Goal: Obtain resource: Download file/media

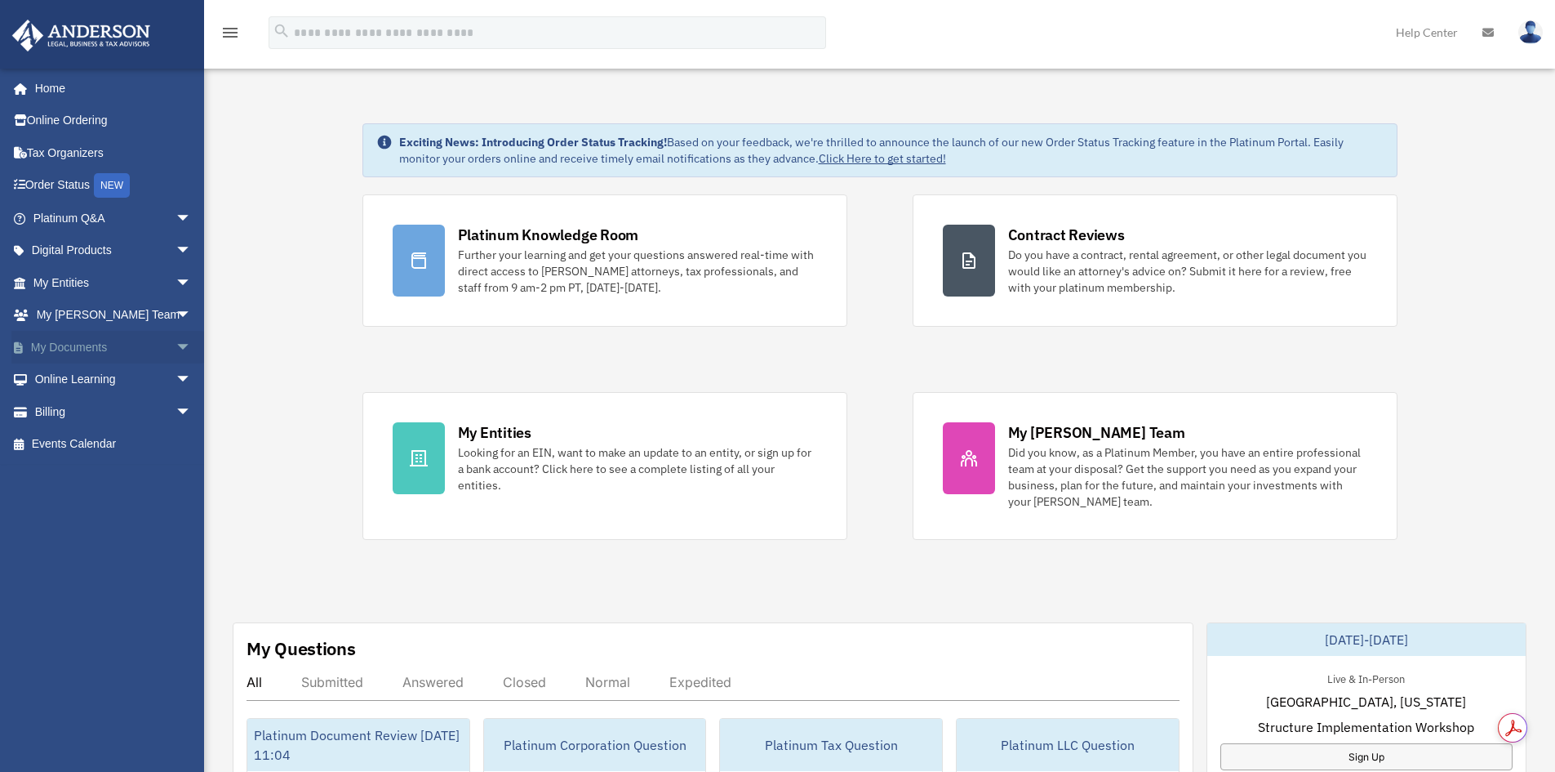
click at [176, 340] on span "arrow_drop_down" at bounding box center [192, 347] width 33 height 33
click at [177, 536] on span "arrow_drop_down" at bounding box center [192, 540] width 33 height 33
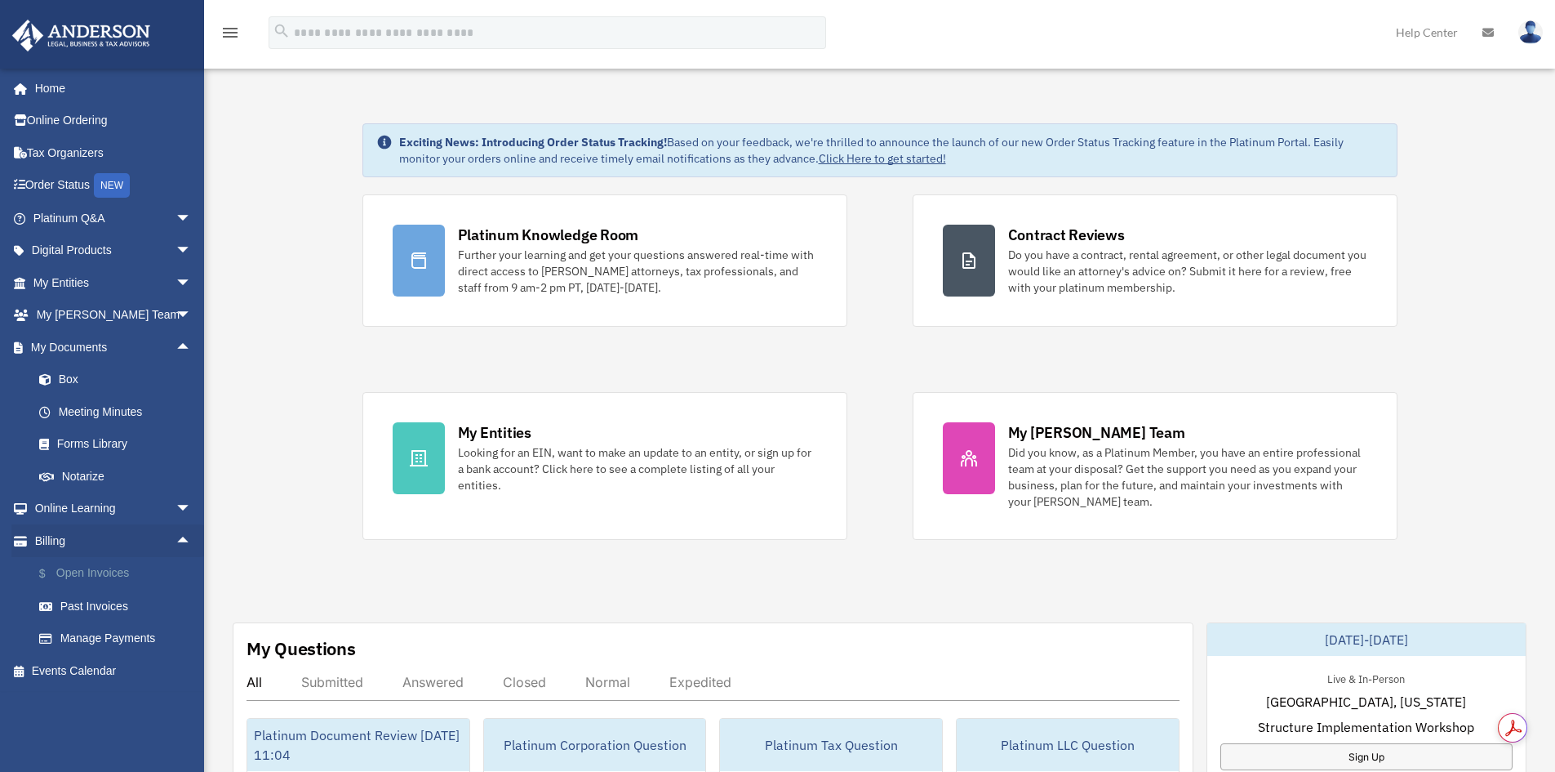
click at [119, 571] on link "$ Open Invoices" at bounding box center [120, 573] width 194 height 33
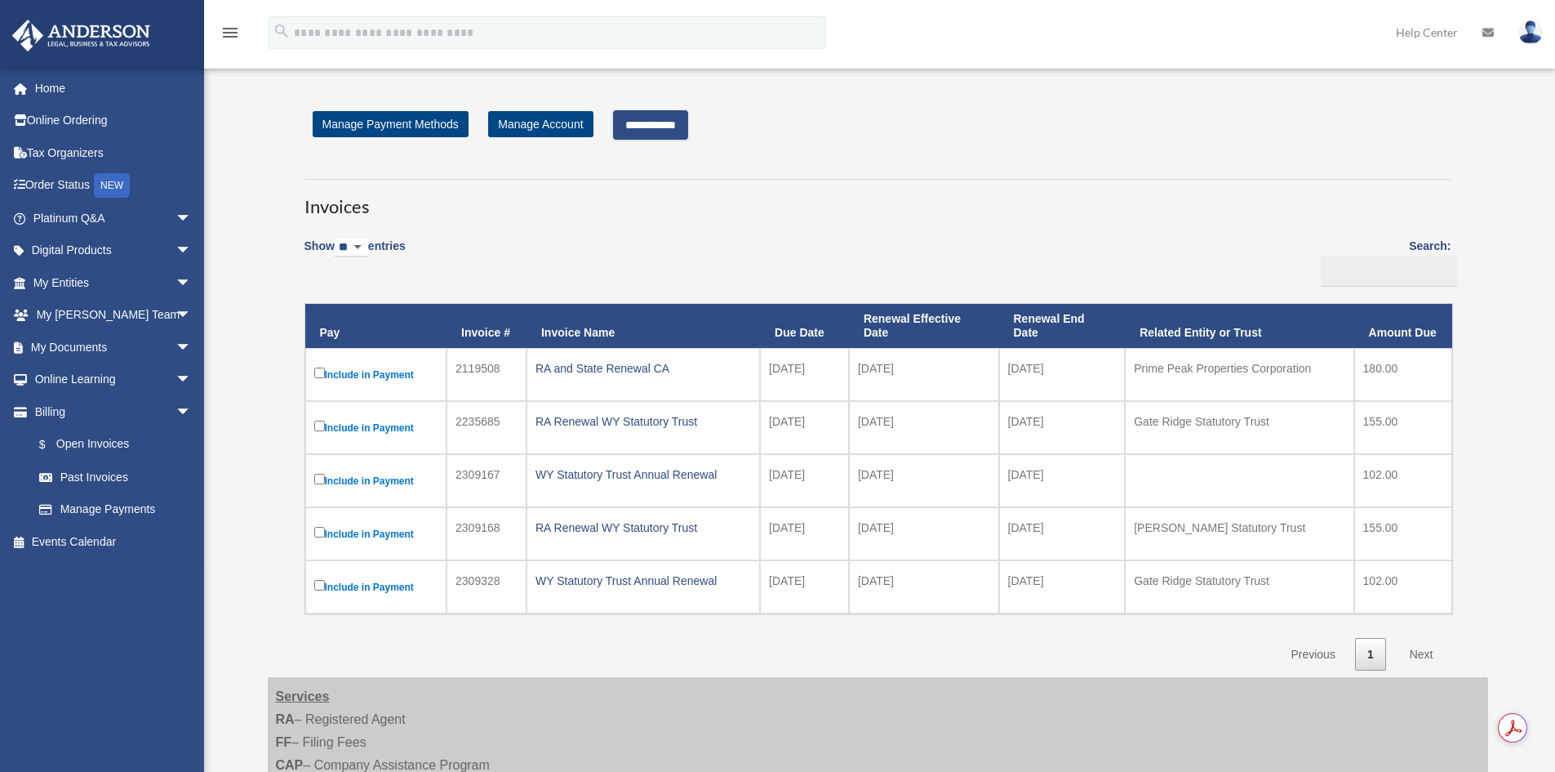
click at [685, 136] on input "**********" at bounding box center [650, 124] width 75 height 29
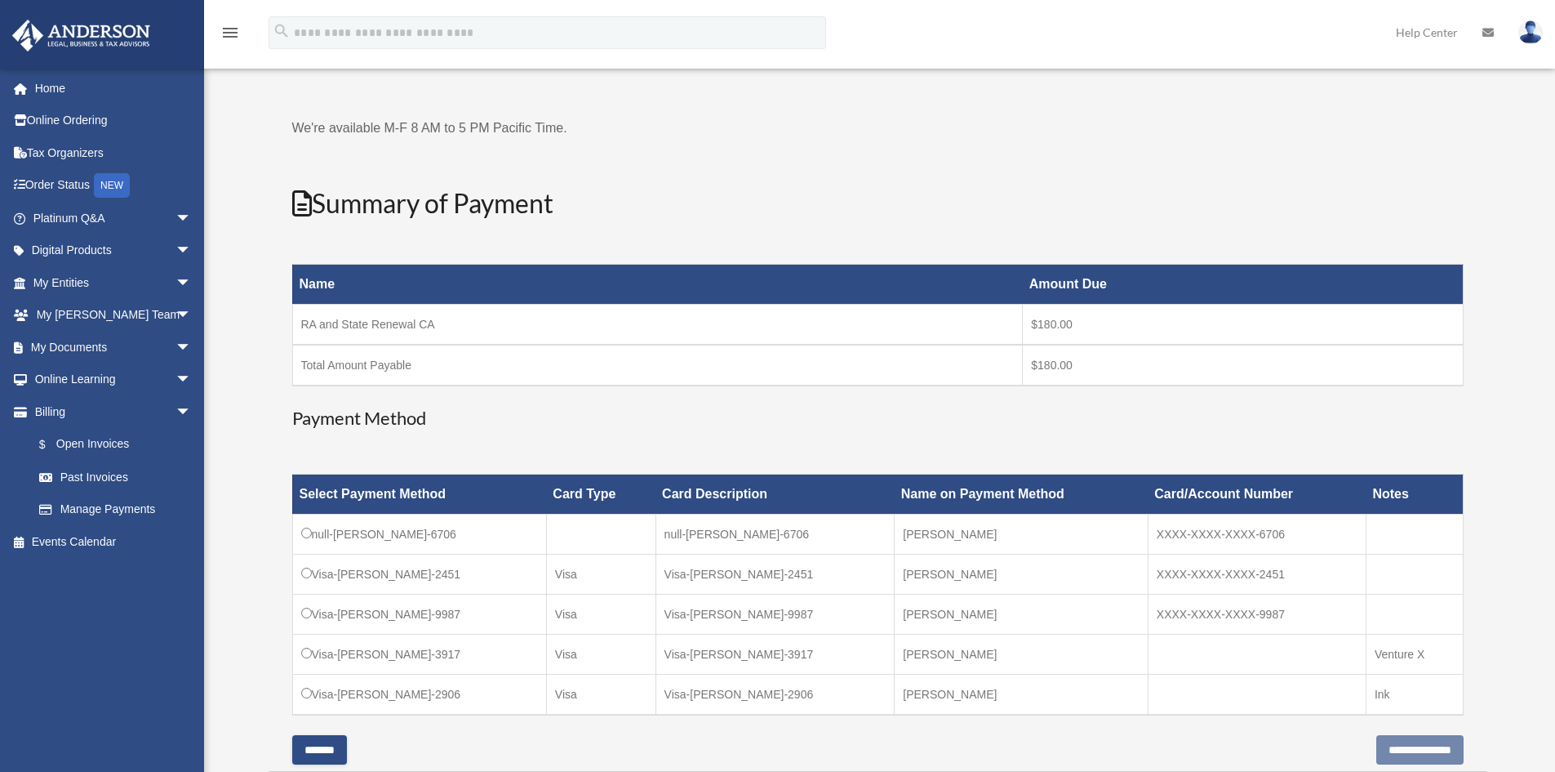
scroll to position [327, 0]
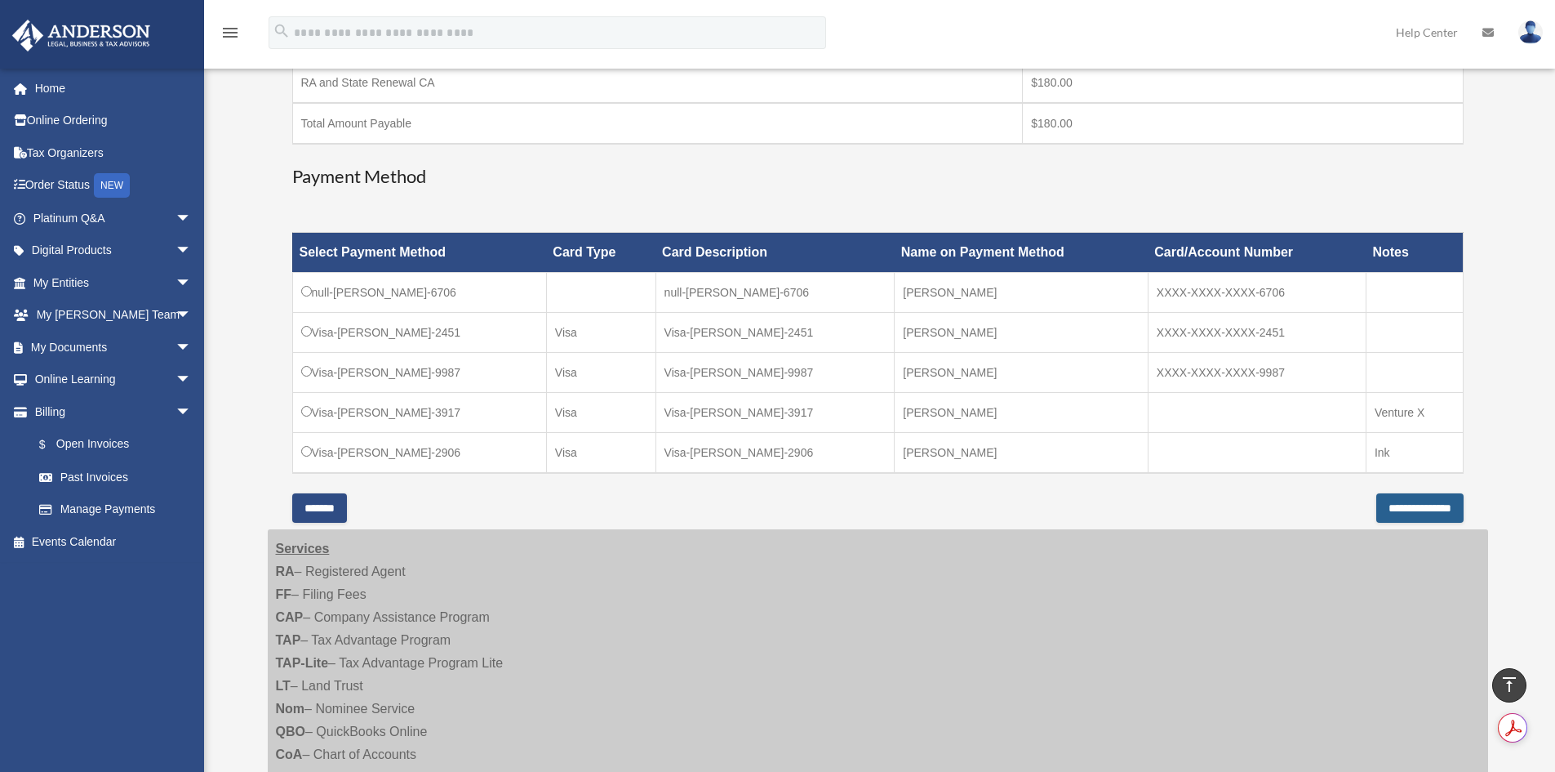
click at [1410, 500] on input "**********" at bounding box center [1420, 507] width 87 height 29
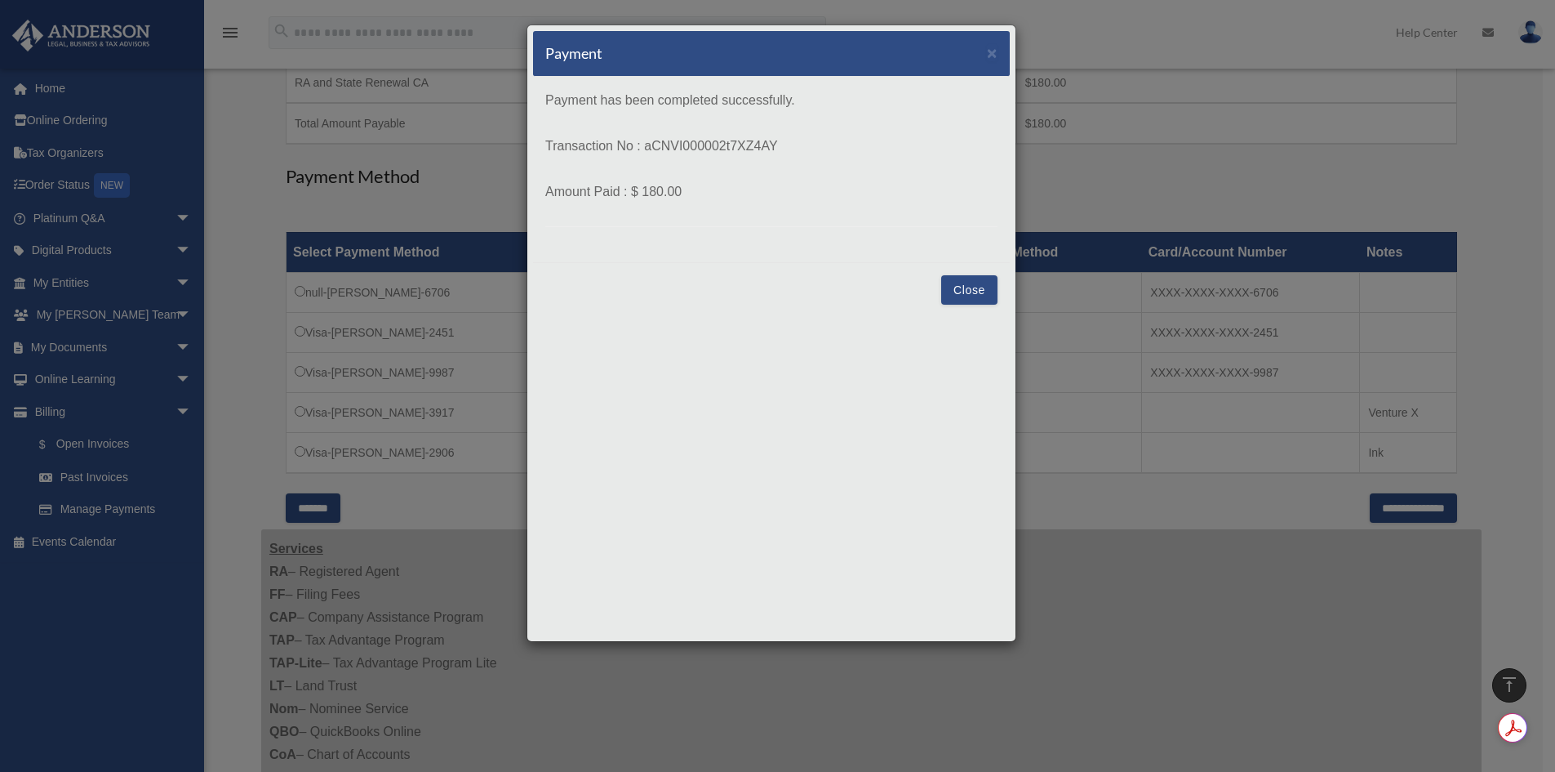
click at [976, 294] on button "Close" at bounding box center [969, 289] width 56 height 29
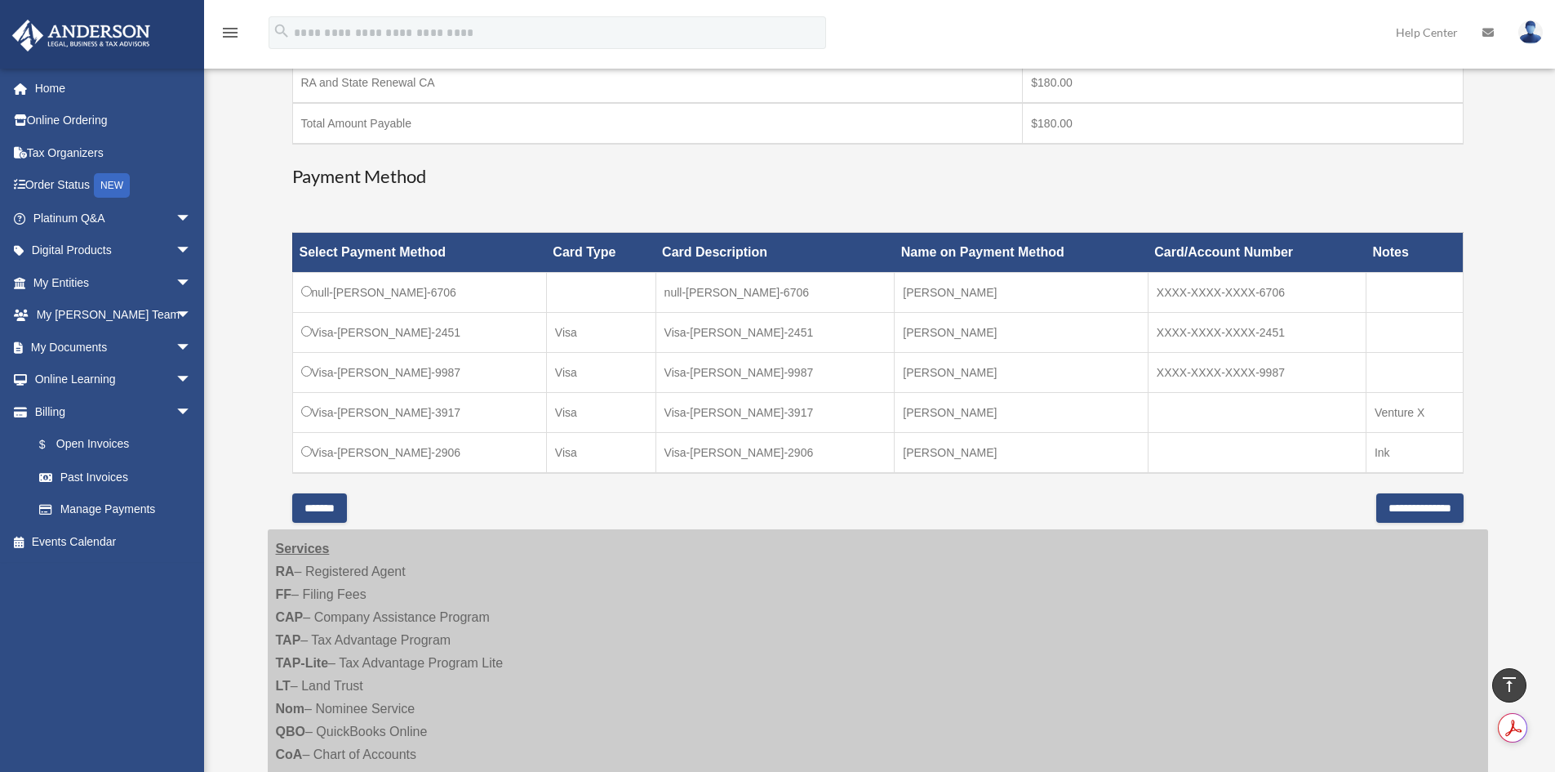
scroll to position [0, 0]
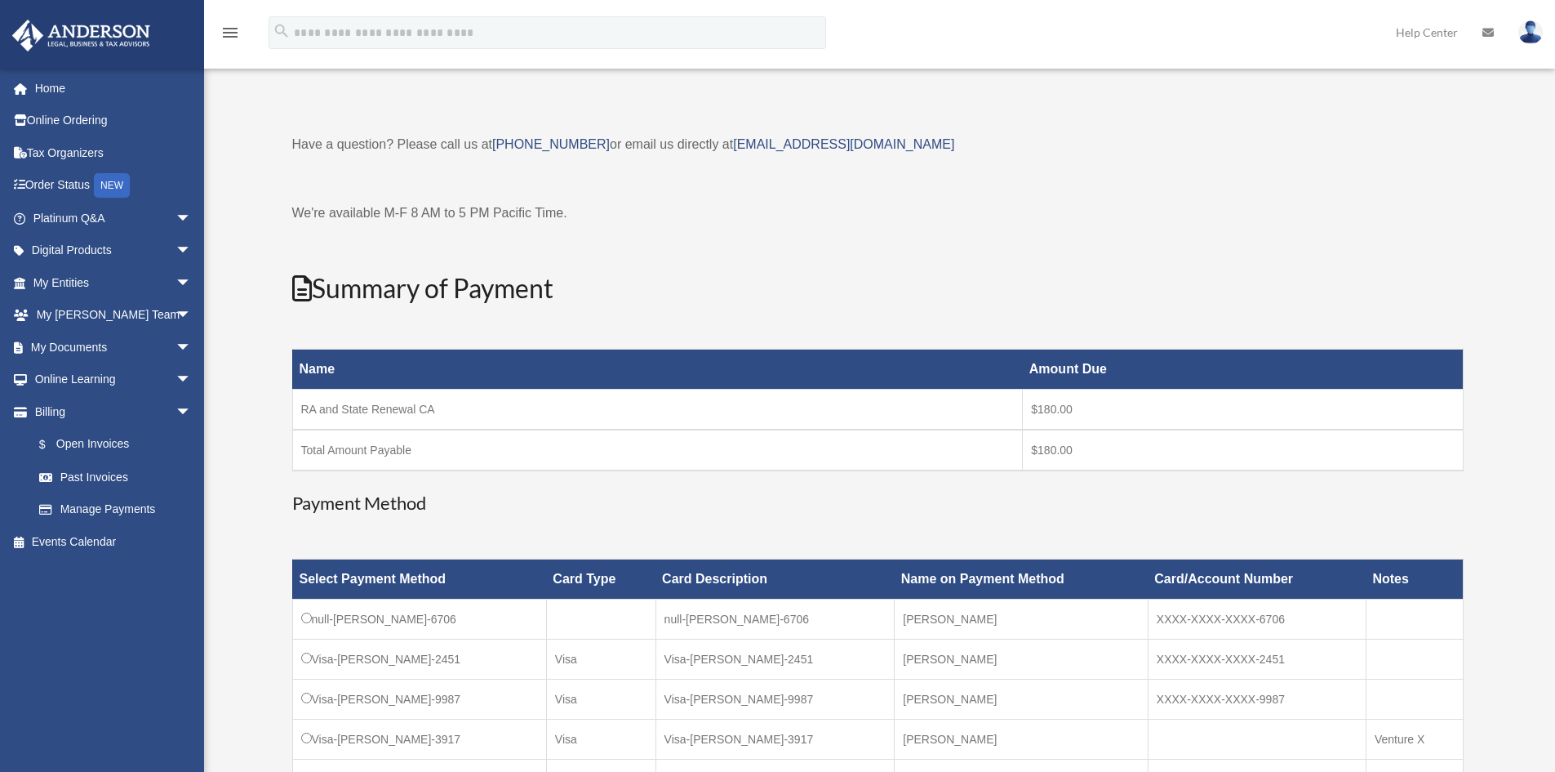
click at [1534, 41] on img at bounding box center [1531, 32] width 24 height 24
click at [1422, 115] on div "Have a question? Please call us at (725)605-8923 or email us directly at paymen…" at bounding box center [878, 480] width 1172 height 740
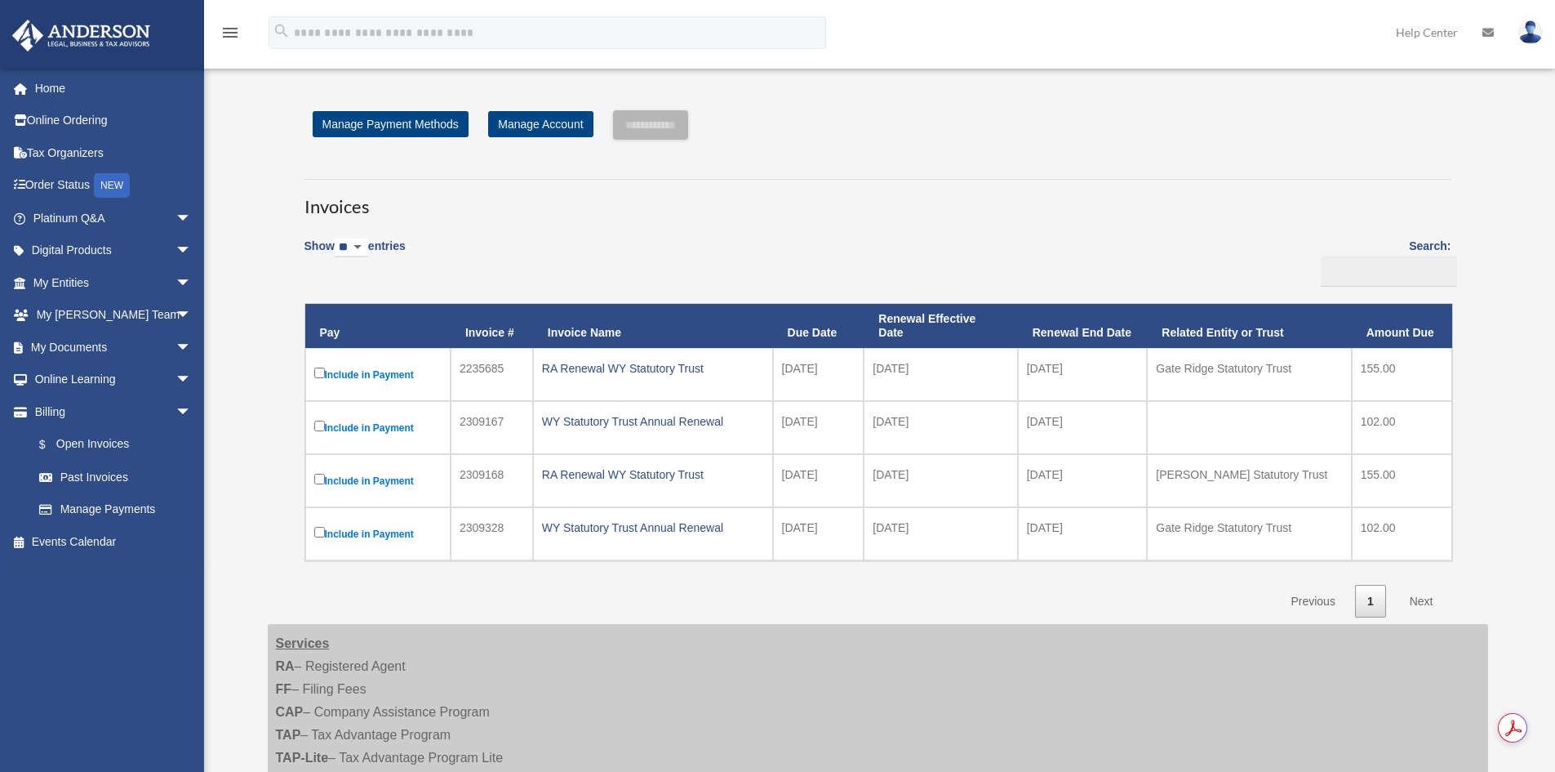
click at [1534, 27] on img at bounding box center [1531, 32] width 24 height 24
click at [1502, 182] on div "**********" at bounding box center [879, 530] width 1257 height 897
click at [1542, 38] on link at bounding box center [1530, 32] width 49 height 72
click at [1528, 35] on img at bounding box center [1531, 32] width 24 height 24
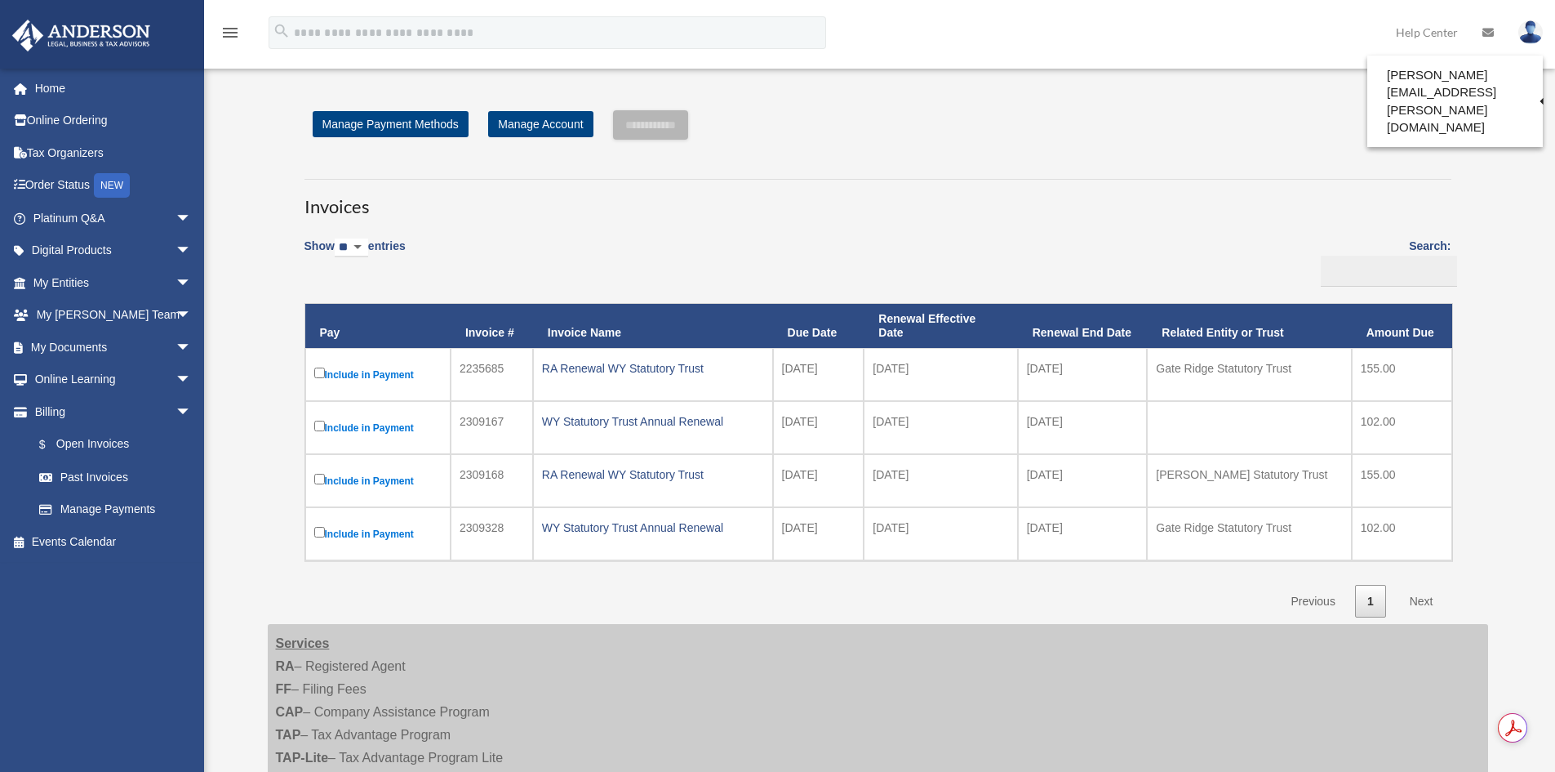
click at [852, 617] on div "Show ** ** ** *** entries Search: Pay Invoice # Invoice Name Due Date Renewal E…" at bounding box center [878, 422] width 1147 height 390
click at [1537, 31] on img at bounding box center [1531, 32] width 24 height 24
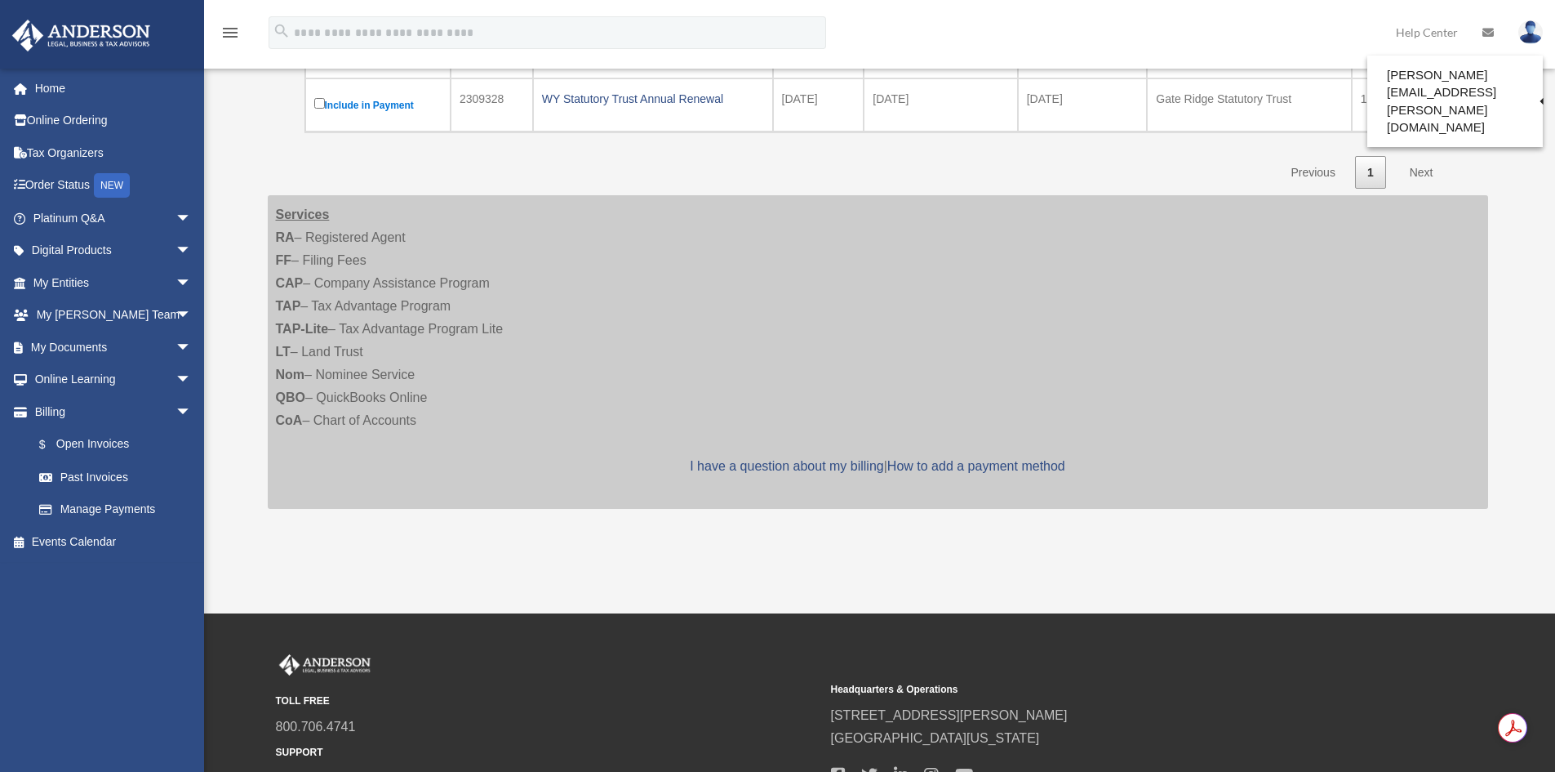
scroll to position [576, 0]
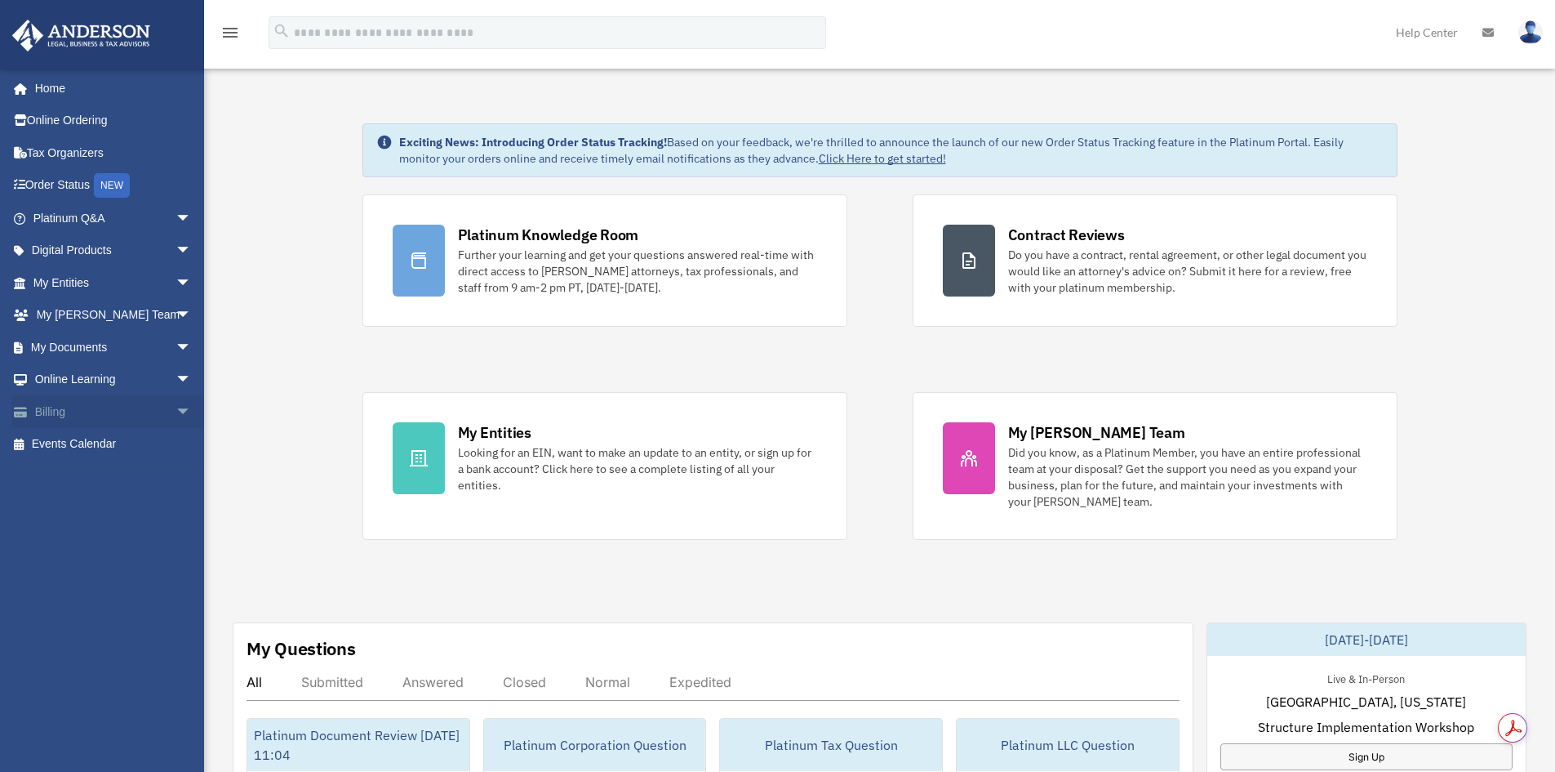
click at [93, 415] on link "Billing arrow_drop_down" at bounding box center [113, 411] width 205 height 33
click at [176, 409] on span "arrow_drop_down" at bounding box center [192, 411] width 33 height 33
click at [111, 480] on link "Past Invoices" at bounding box center [120, 477] width 194 height 33
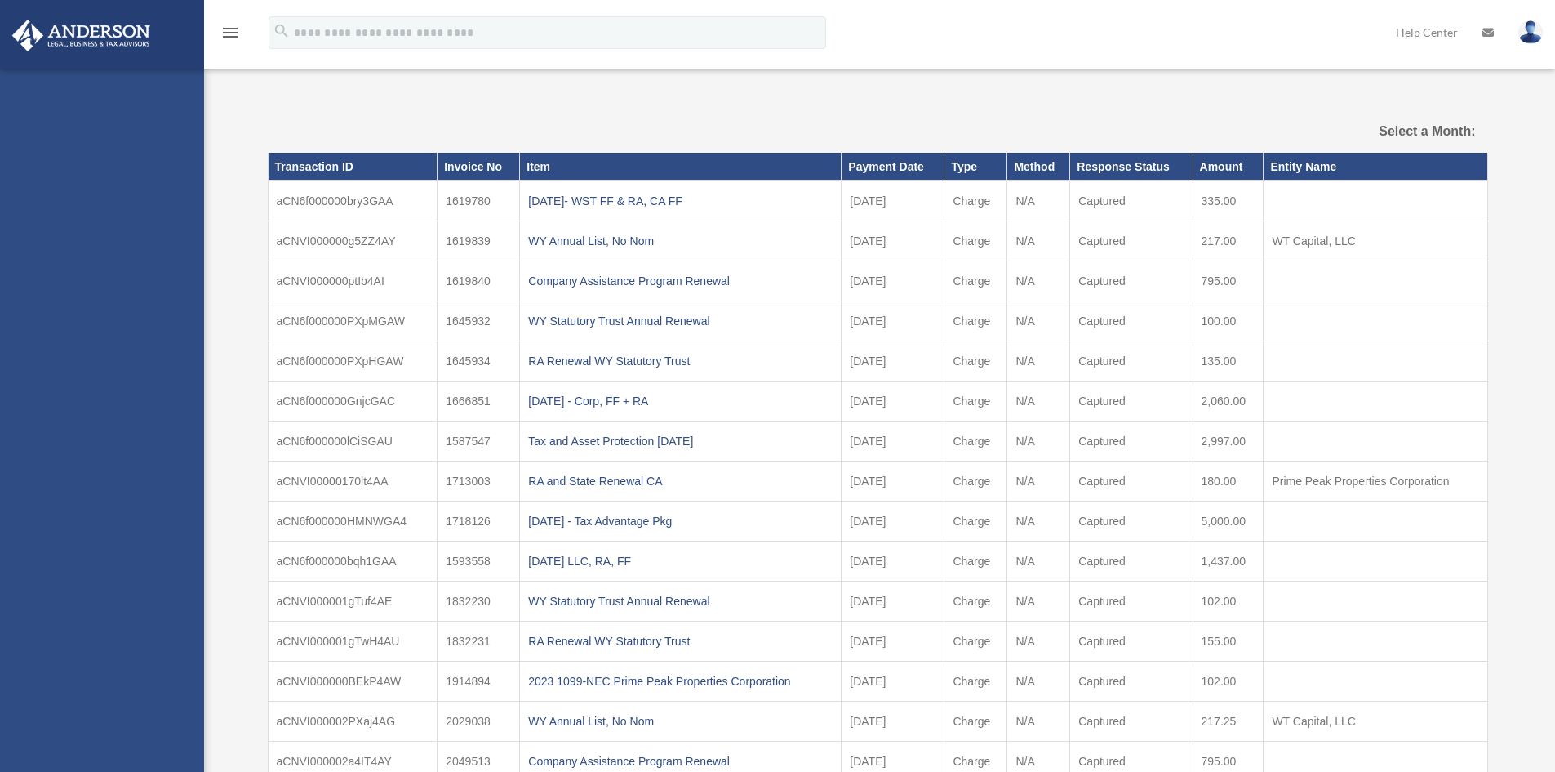
select select
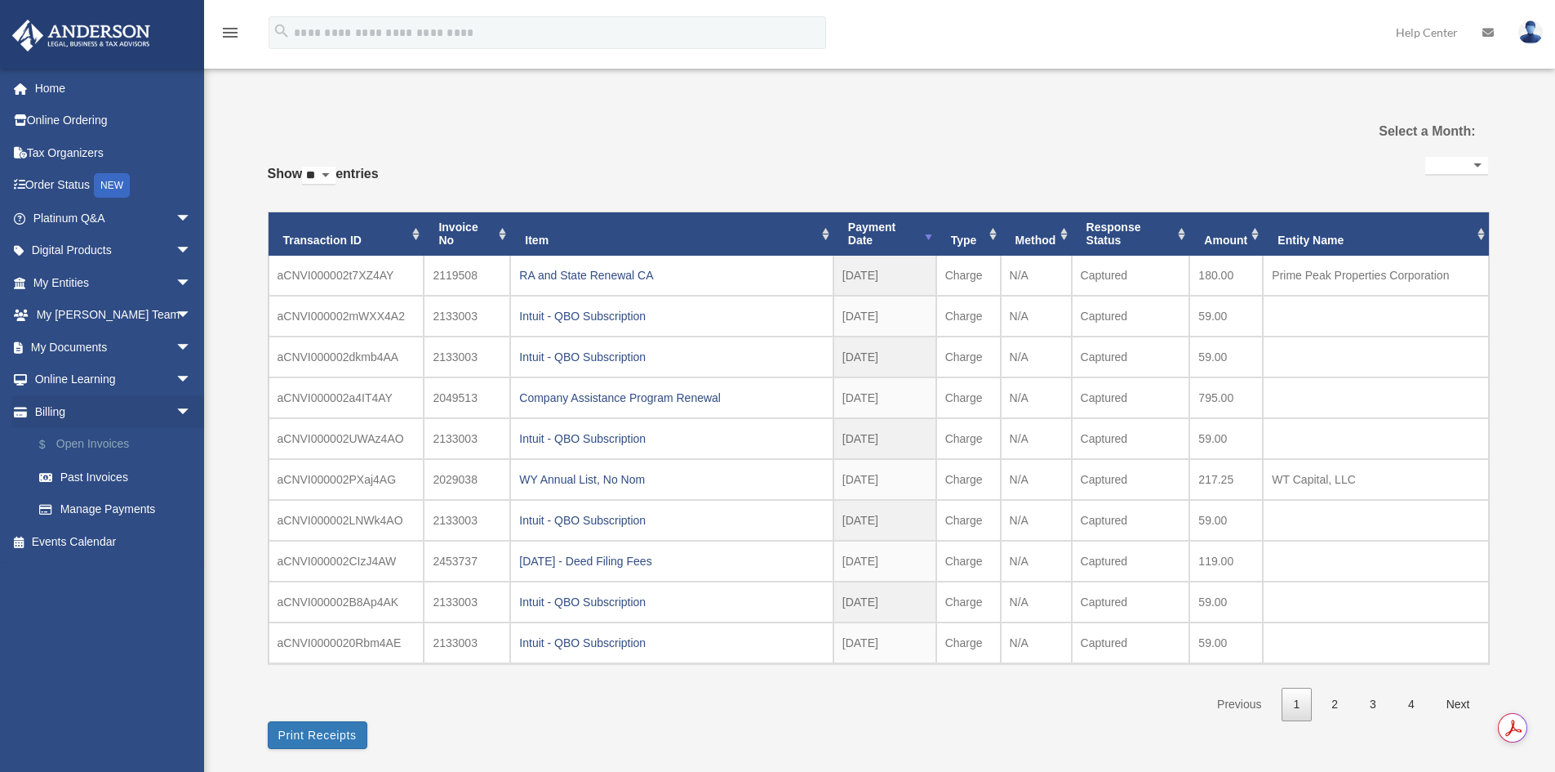
click at [87, 447] on link "$ Open Invoices" at bounding box center [120, 444] width 194 height 33
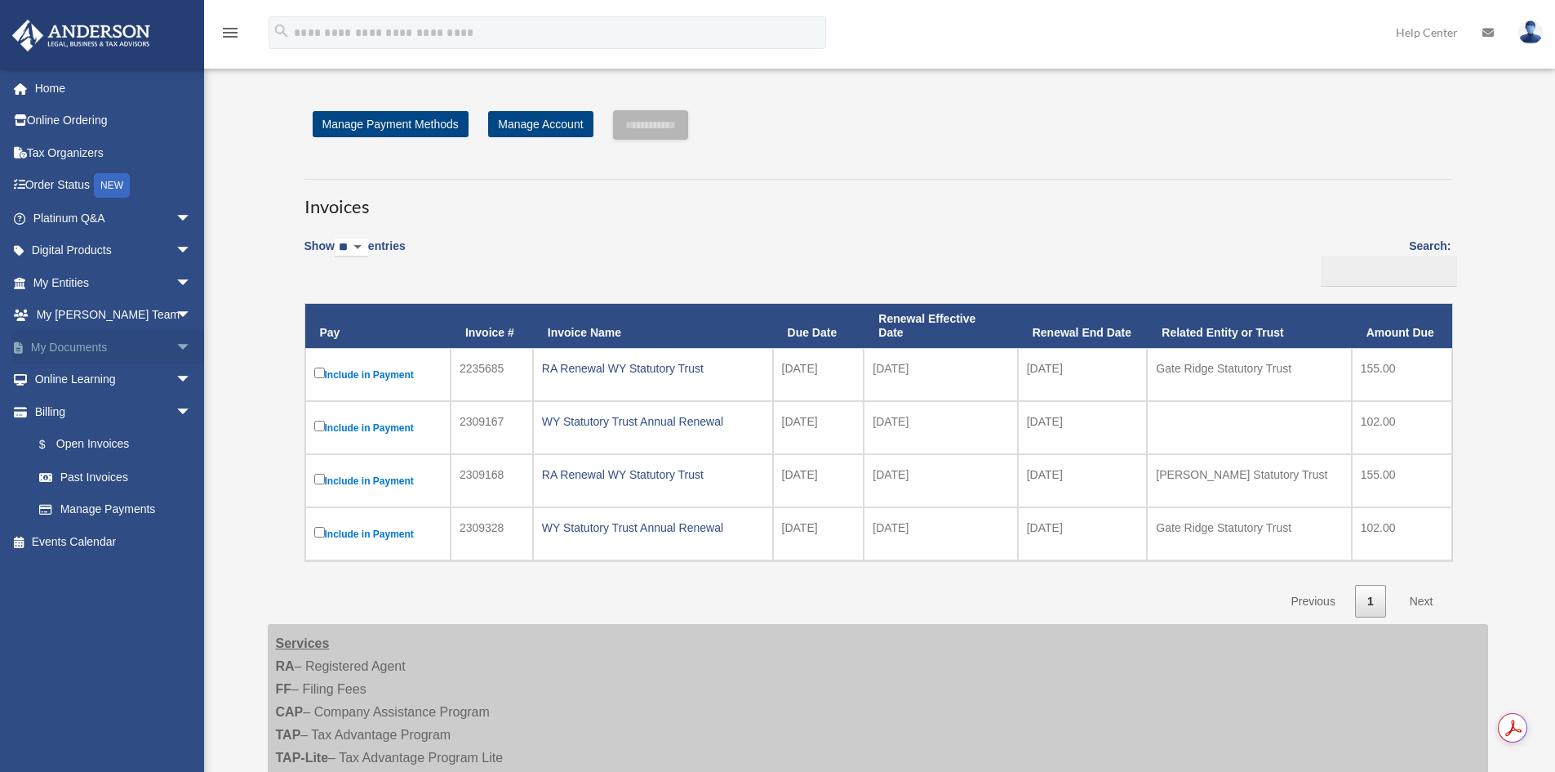
click at [176, 340] on span "arrow_drop_down" at bounding box center [192, 347] width 33 height 33
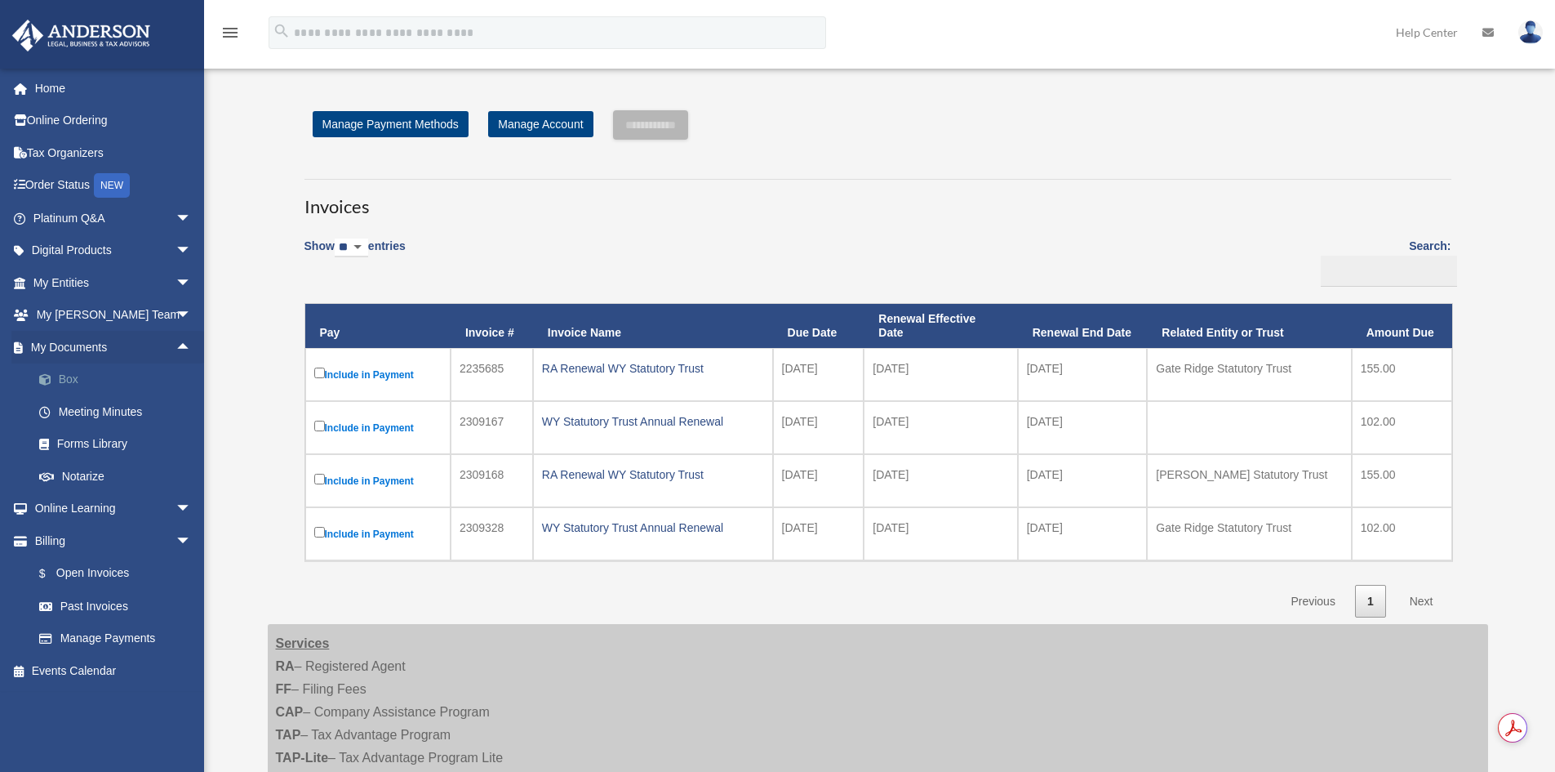
click at [100, 381] on link "Box" at bounding box center [120, 379] width 194 height 33
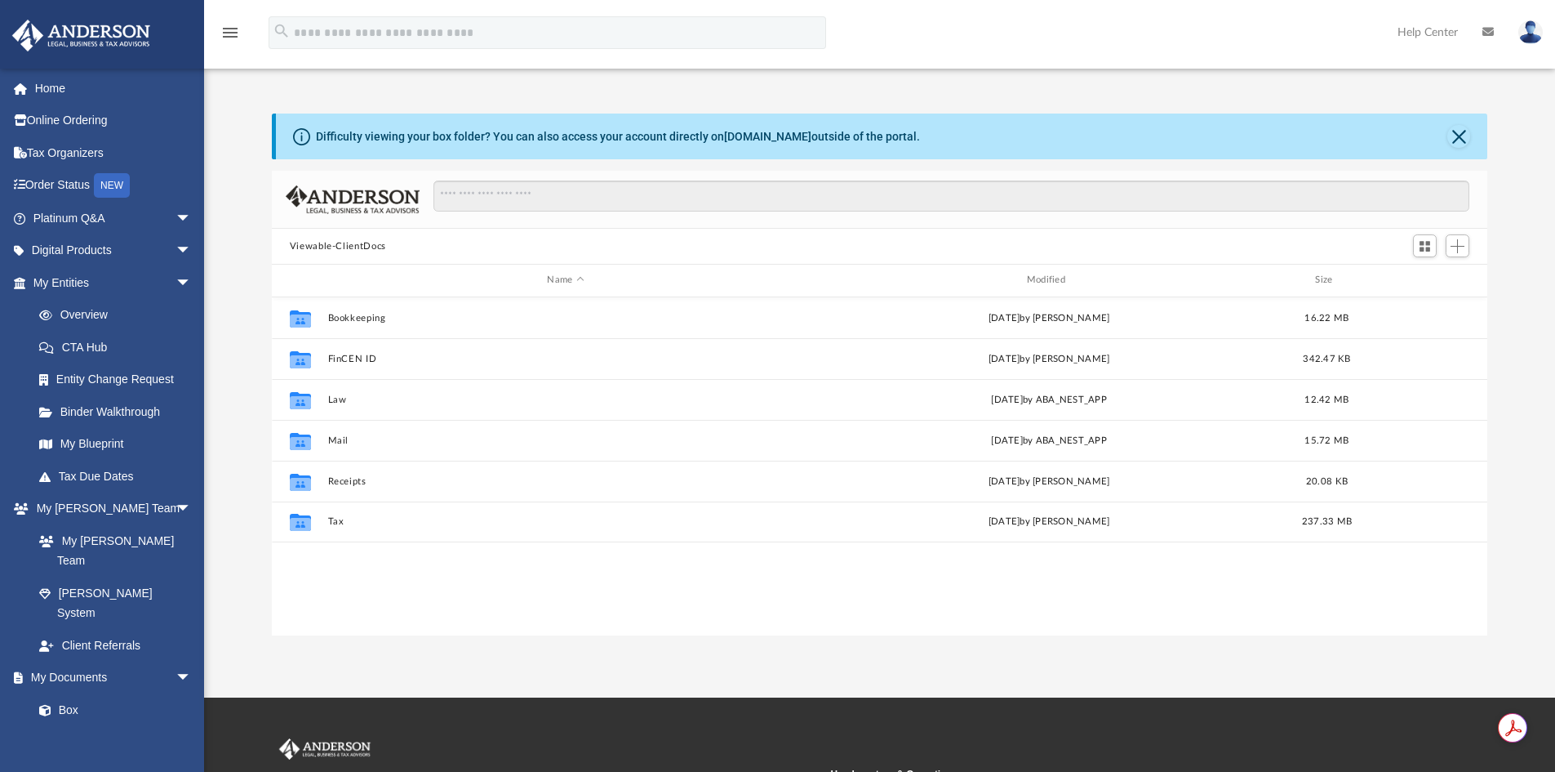
scroll to position [359, 1204]
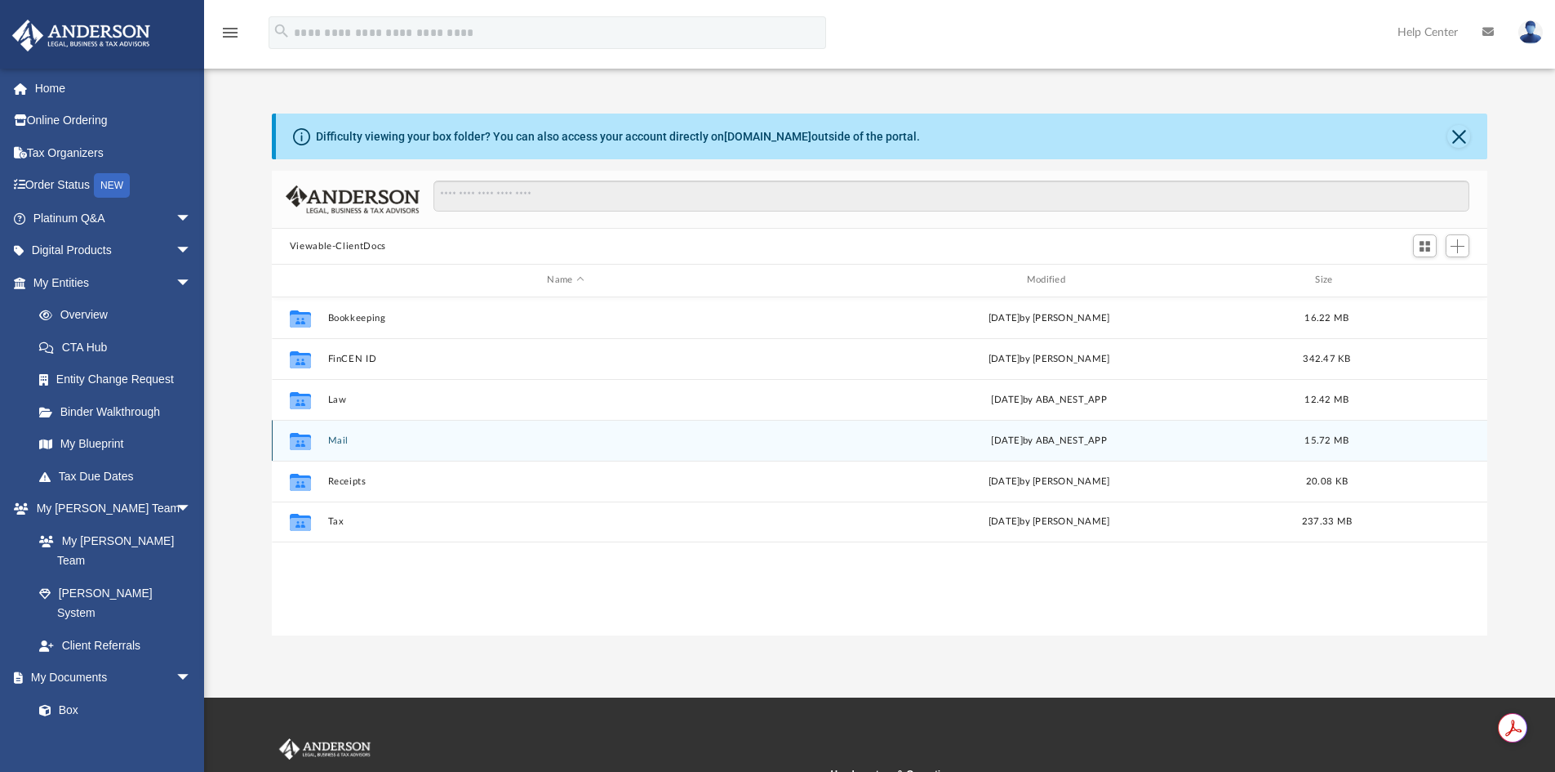
click at [347, 440] on button "Mail" at bounding box center [565, 440] width 476 height 11
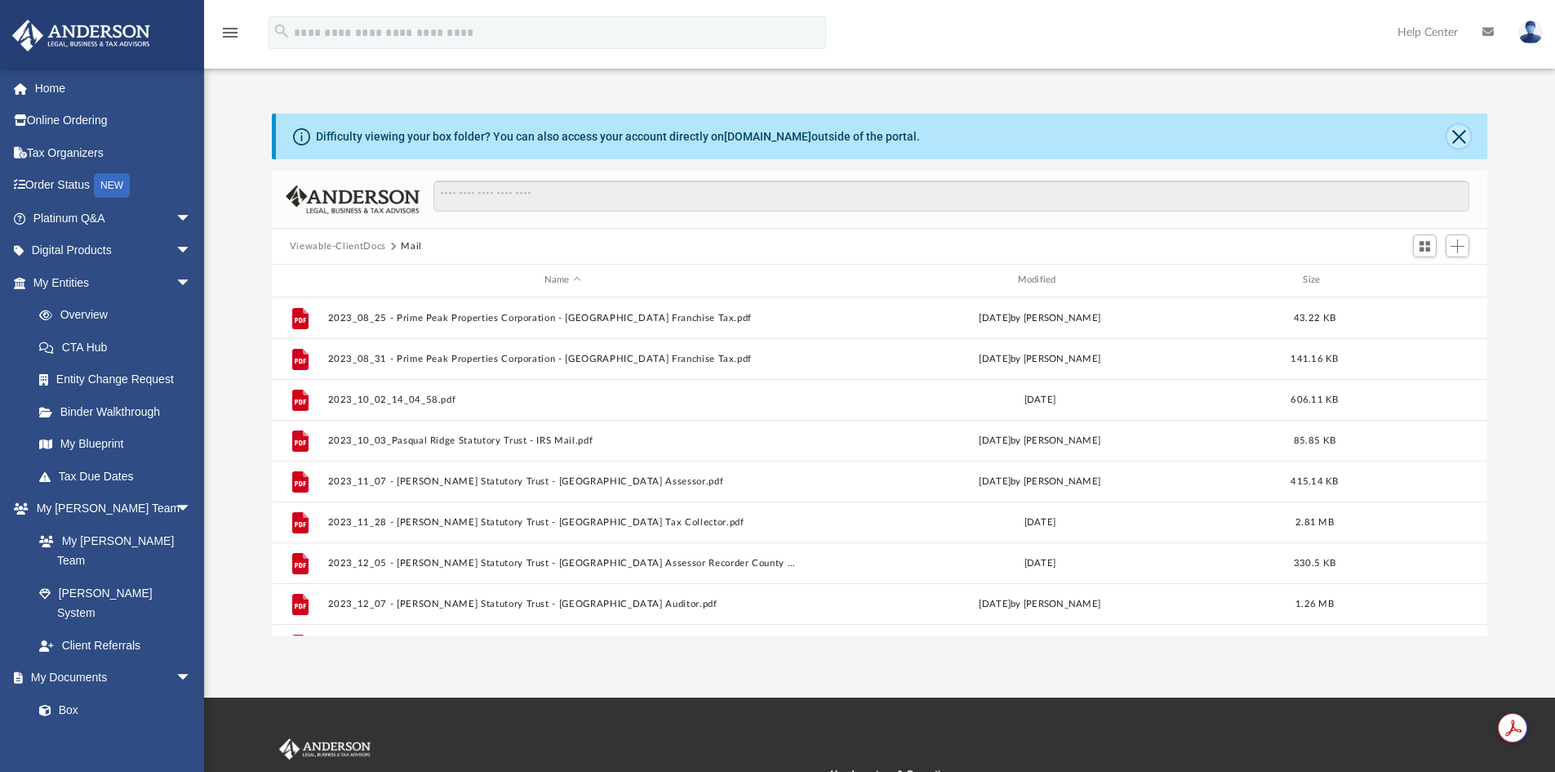
click at [1459, 136] on button "Close" at bounding box center [1459, 136] width 23 height 23
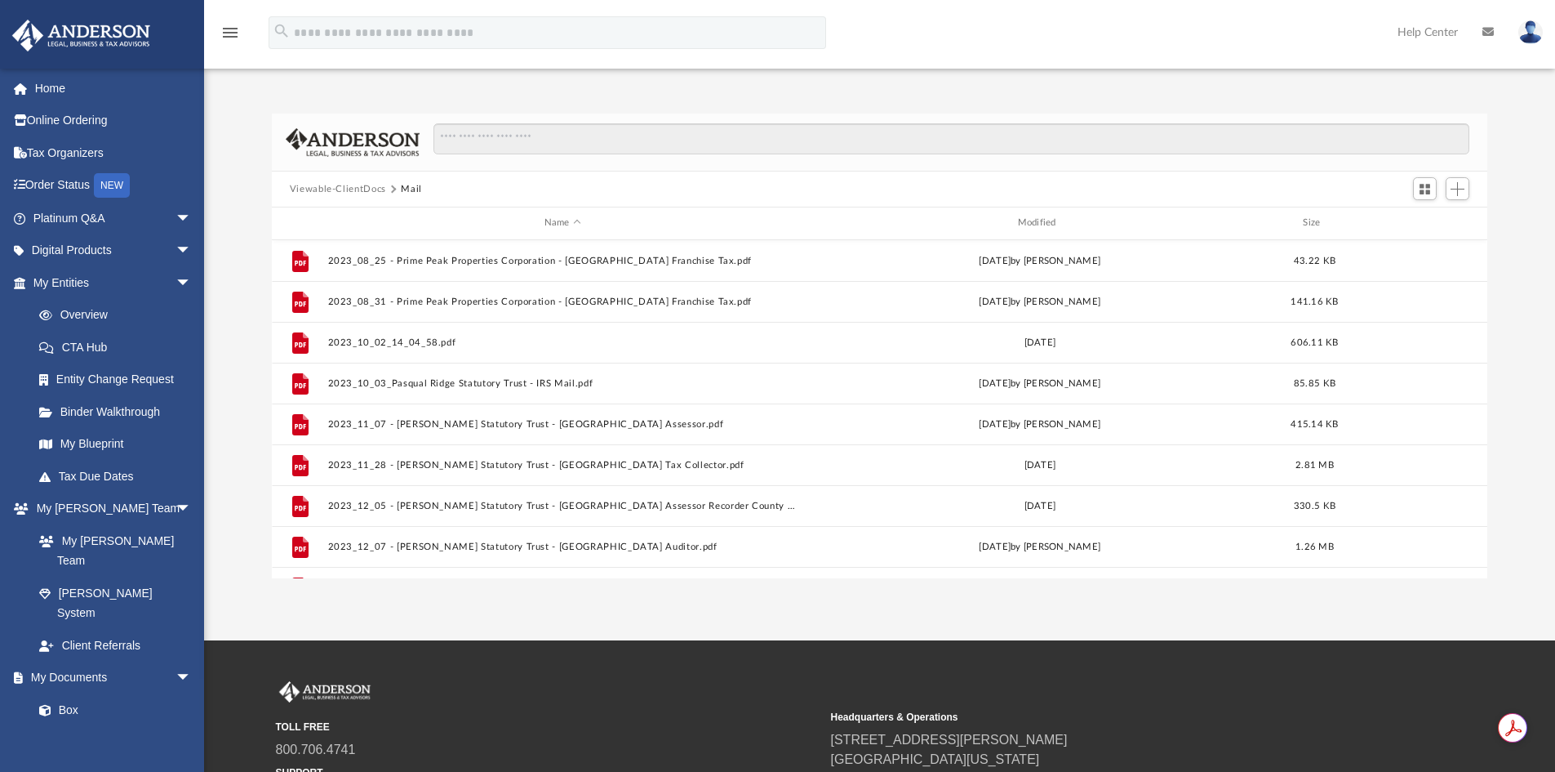
click at [359, 190] on button "Viewable-ClientDocs" at bounding box center [338, 189] width 96 height 15
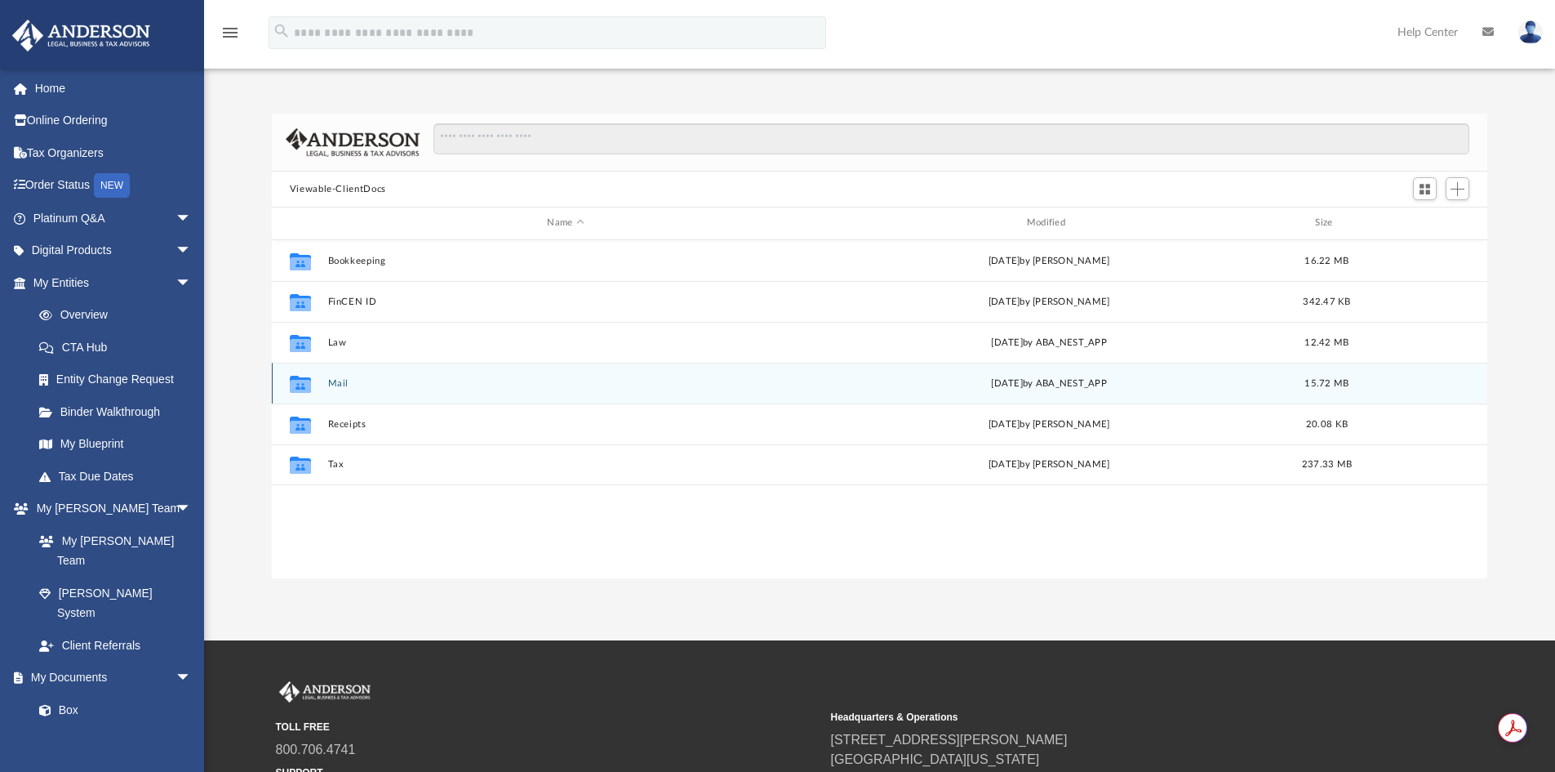
click at [331, 389] on div "Collaborated Folder Mail [DATE] by ABA_NEST_APP 15.72 MB" at bounding box center [880, 383] width 1217 height 41
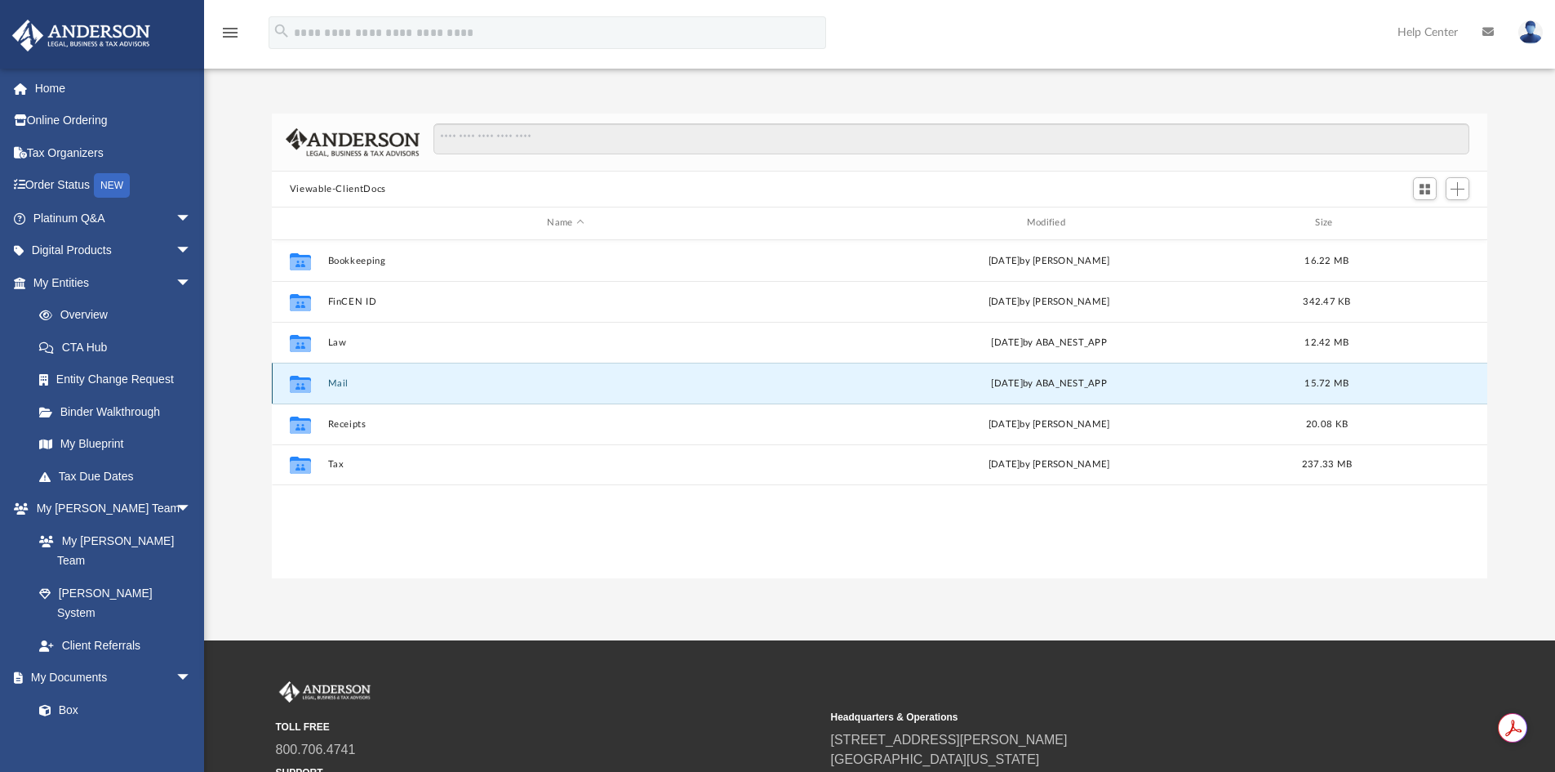
click at [349, 380] on button "Mail" at bounding box center [565, 383] width 476 height 11
click at [336, 380] on button "Mail" at bounding box center [565, 383] width 476 height 11
click at [353, 387] on button "Mail" at bounding box center [565, 383] width 476 height 11
click at [330, 378] on button "Mail" at bounding box center [565, 383] width 476 height 11
click at [298, 382] on icon "grid" at bounding box center [300, 385] width 21 height 13
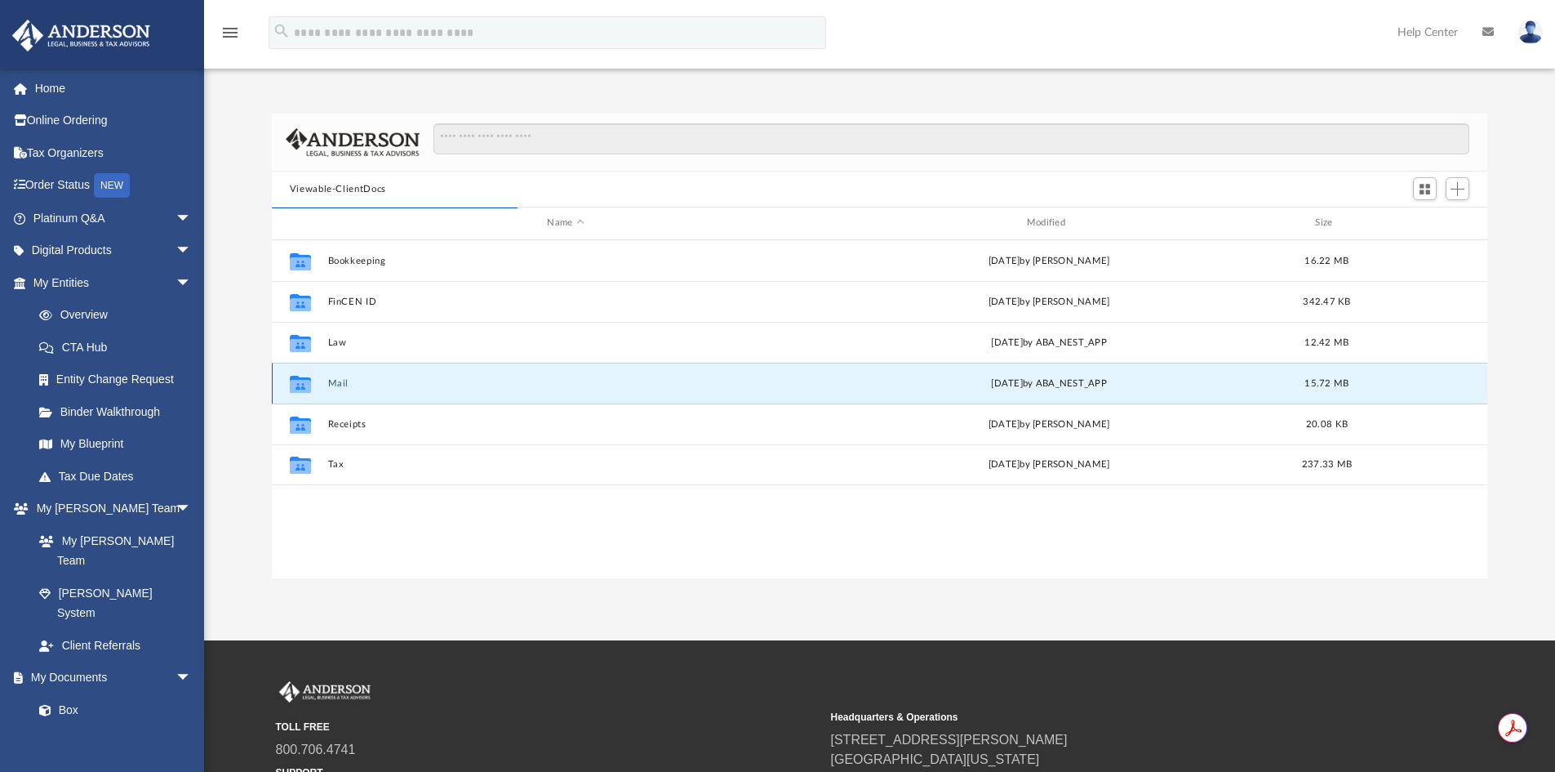
click at [400, 380] on button "Mail" at bounding box center [565, 383] width 476 height 11
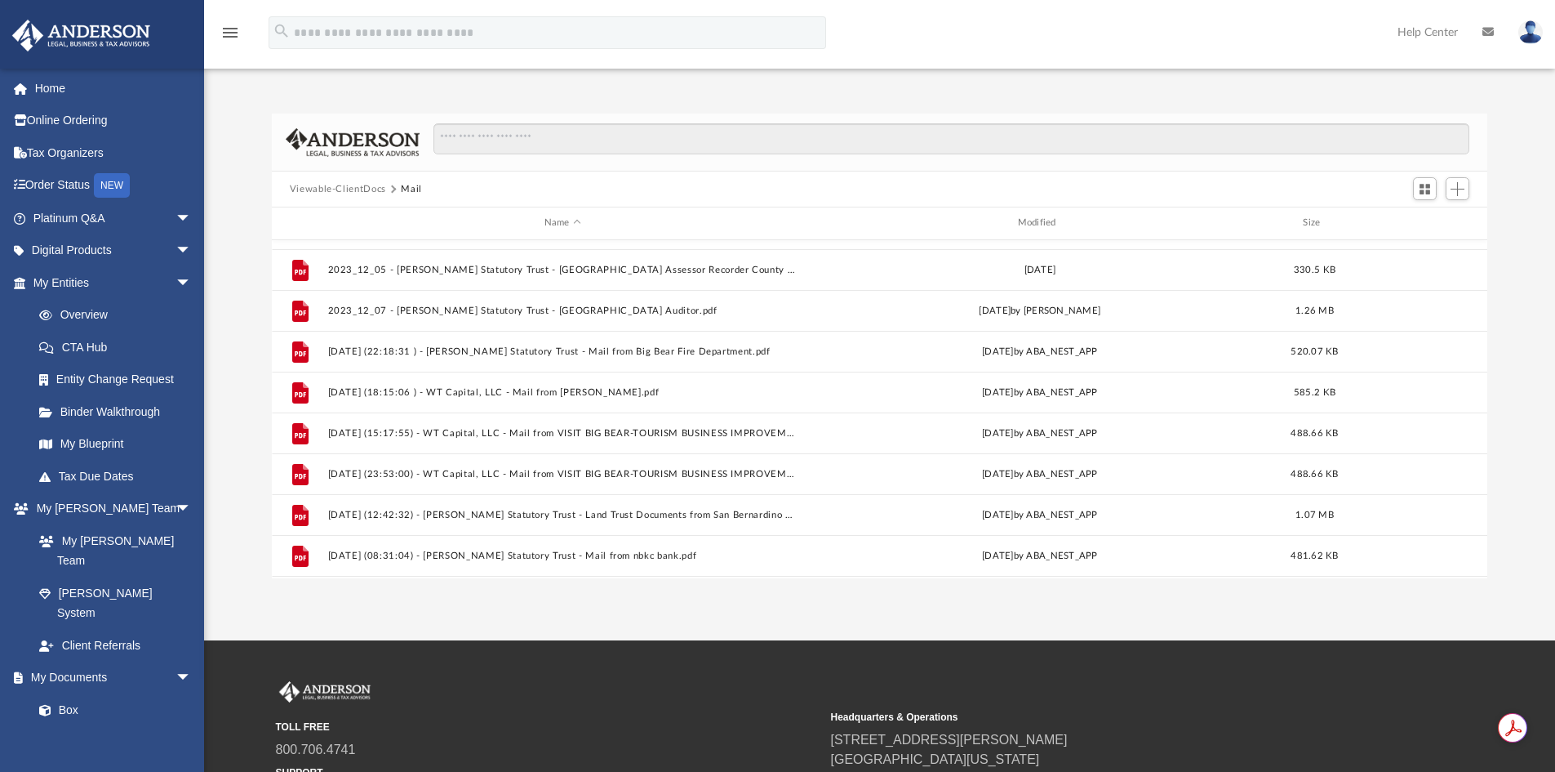
scroll to position [245, 0]
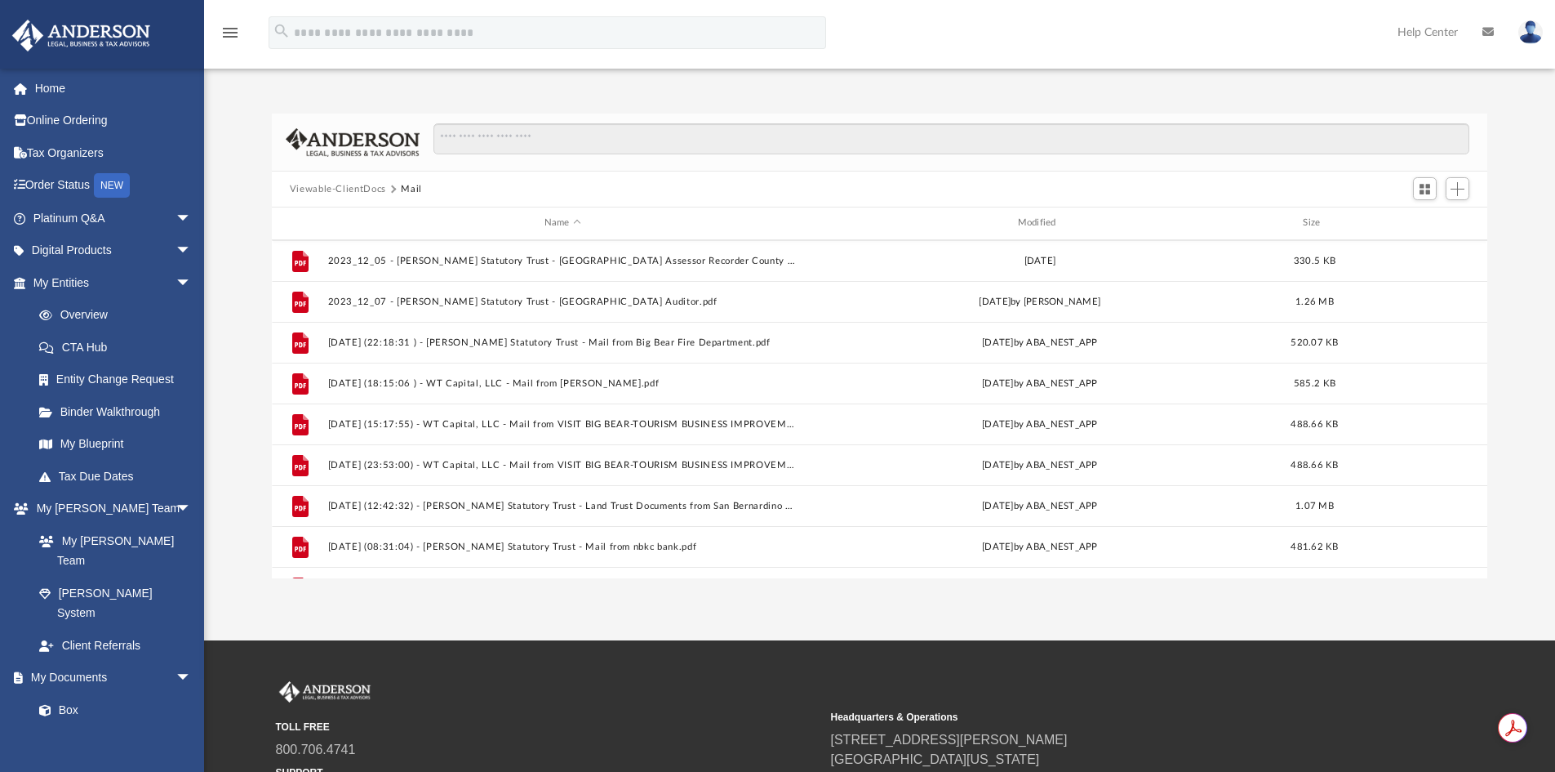
click at [1039, 211] on div "Name Modified Size" at bounding box center [880, 223] width 1217 height 33
click at [1039, 220] on div "Modified" at bounding box center [1039, 223] width 470 height 15
click at [1043, 223] on div "Modified" at bounding box center [1039, 223] width 470 height 15
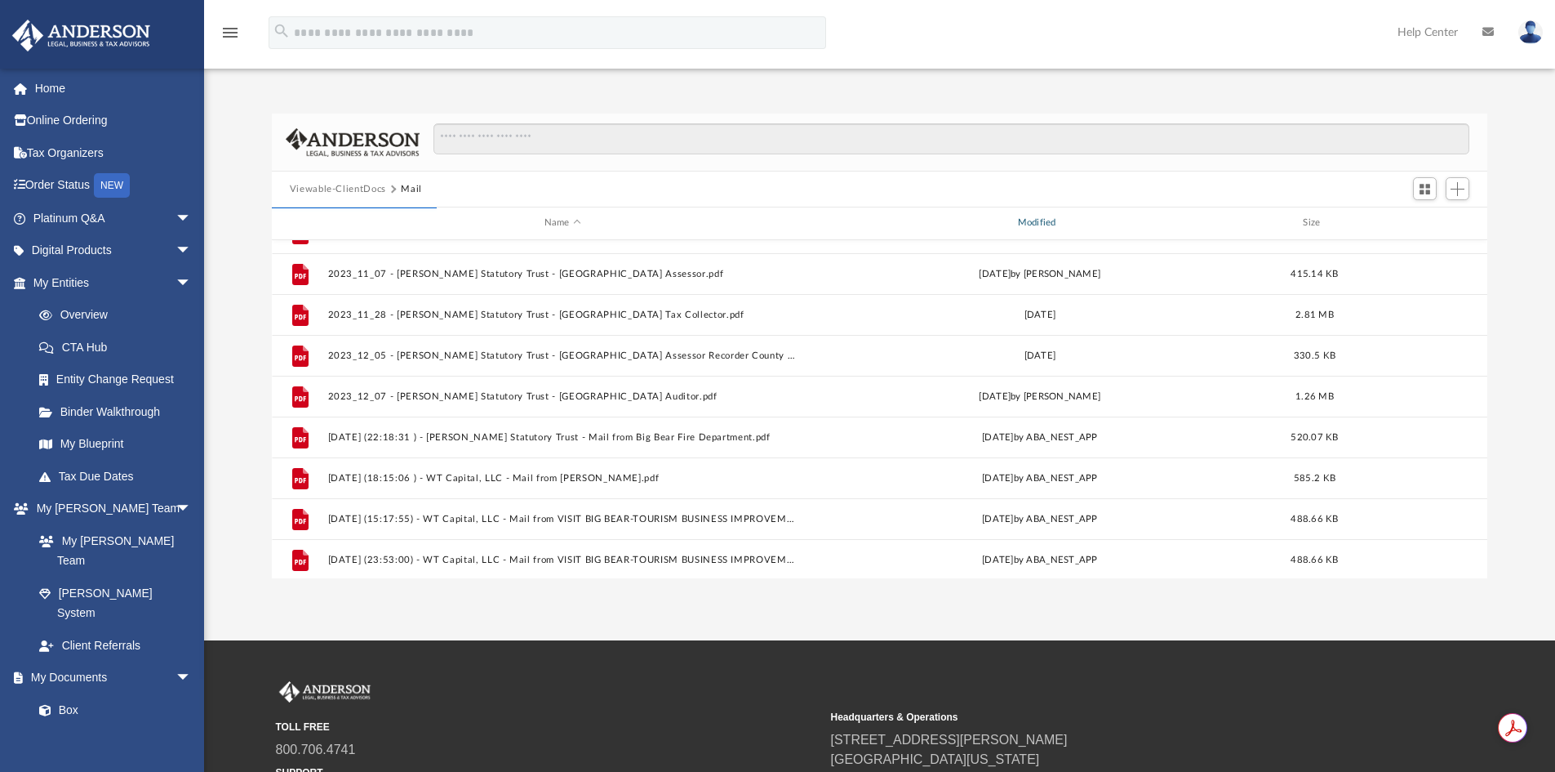
scroll to position [0, 0]
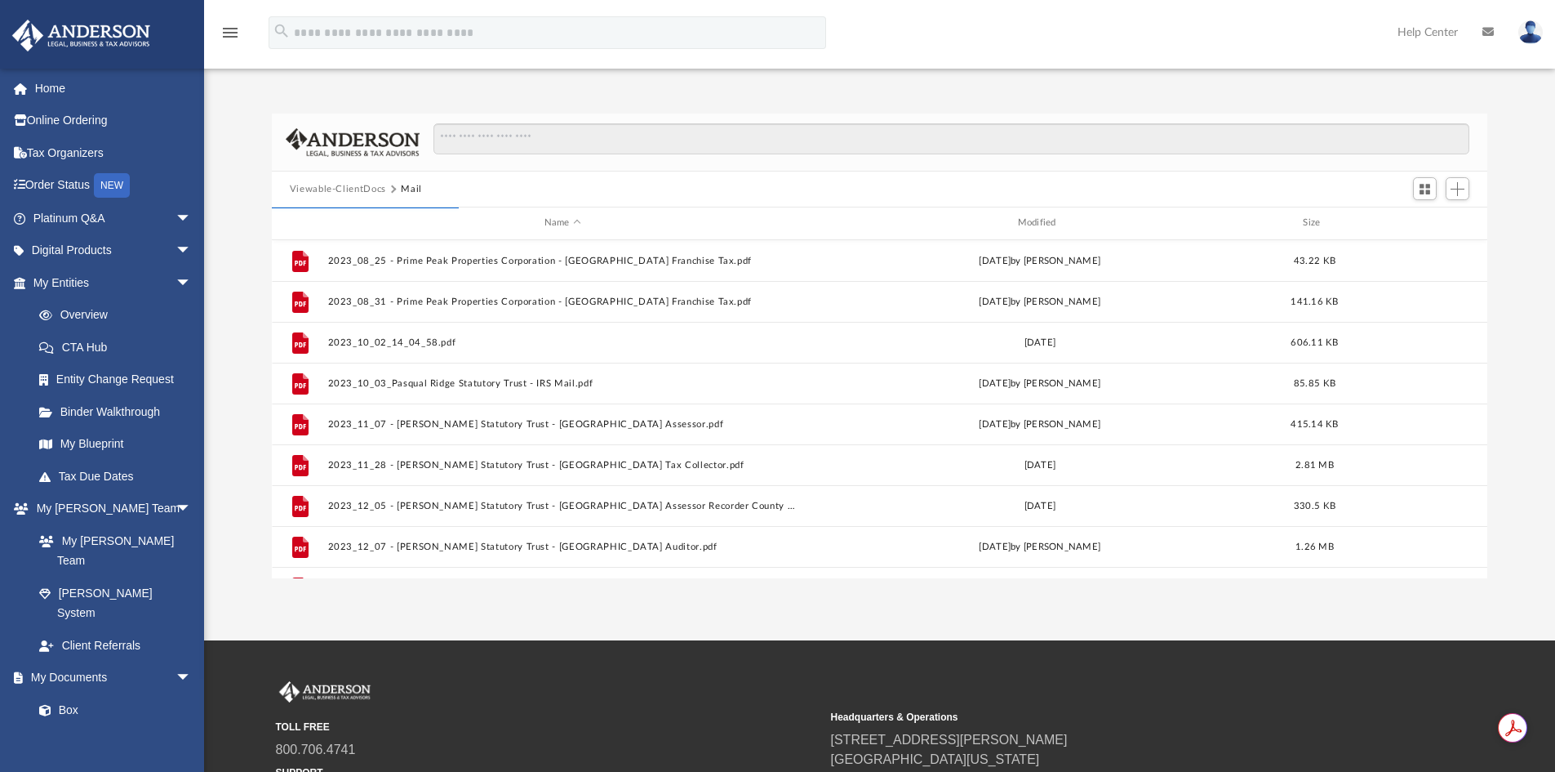
click at [1035, 214] on div "Name Modified Size" at bounding box center [880, 223] width 1217 height 33
click at [1035, 220] on div "Modified" at bounding box center [1039, 223] width 470 height 15
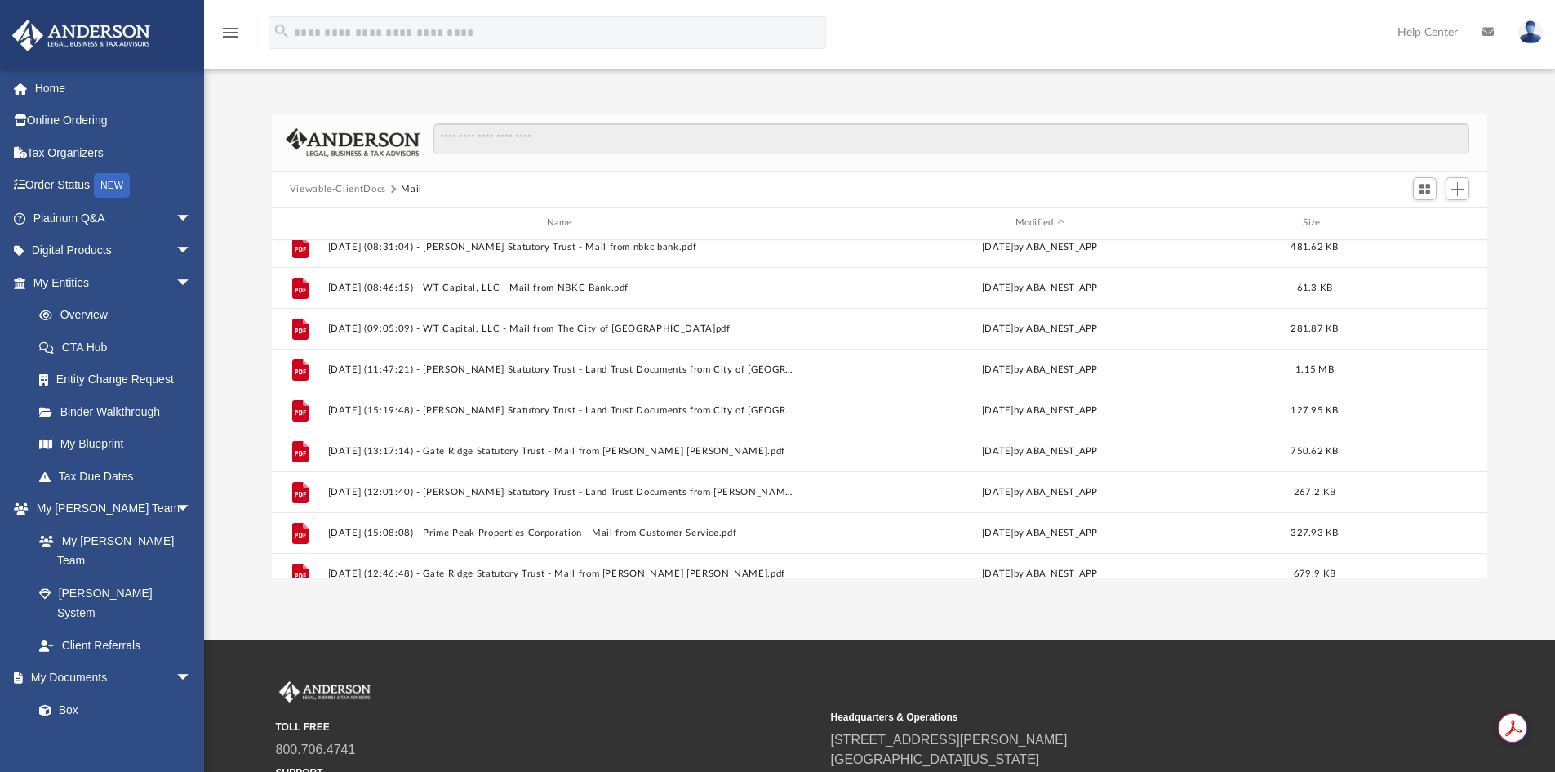
scroll to position [723, 0]
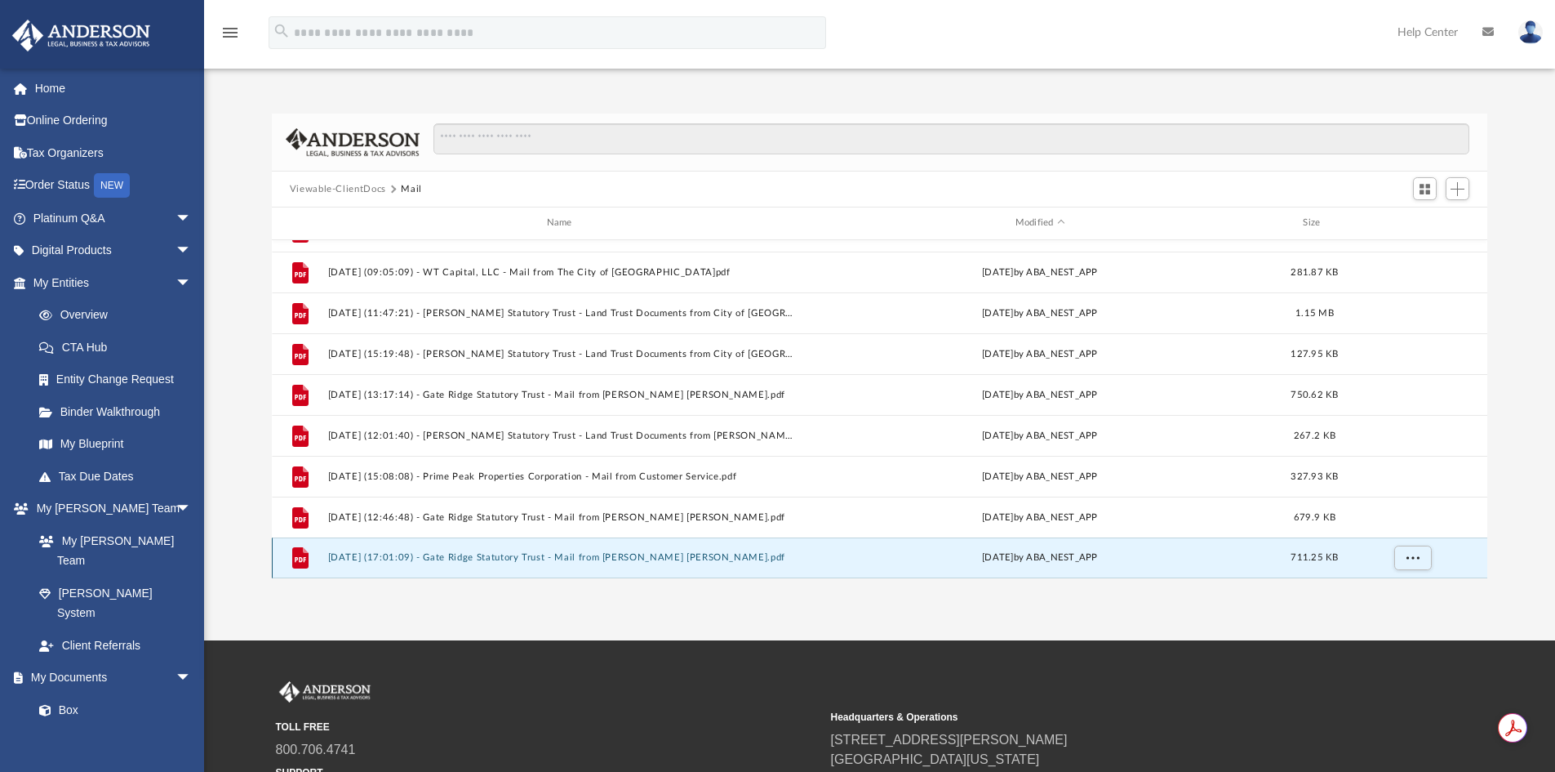
click at [598, 558] on button "[DATE] (17:01:09) - Gate Ridge Statutory Trust - Mail from [PERSON_NAME] [PERSO…" at bounding box center [562, 557] width 470 height 11
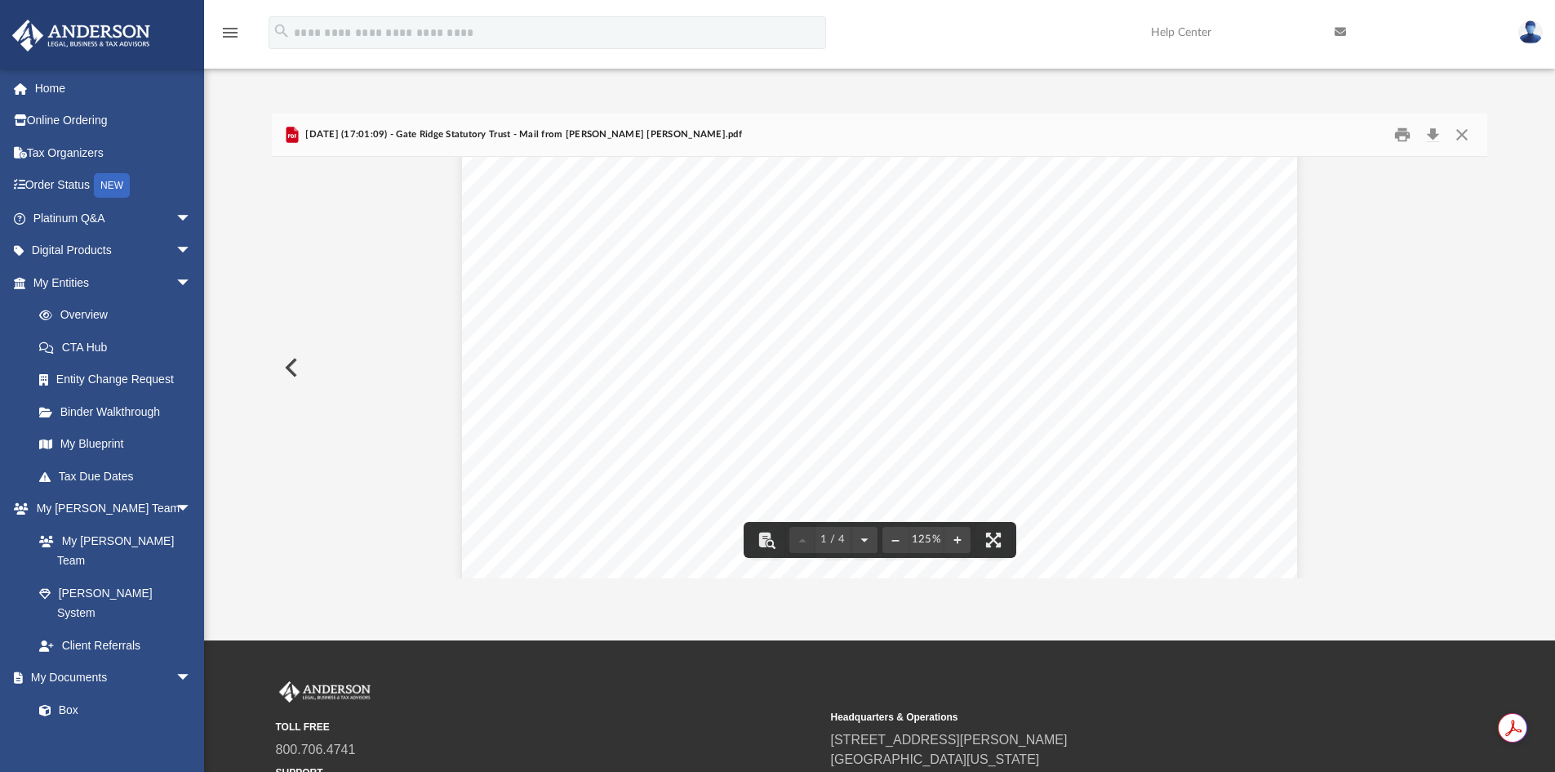
scroll to position [245, 0]
